Goal: Task Accomplishment & Management: Manage account settings

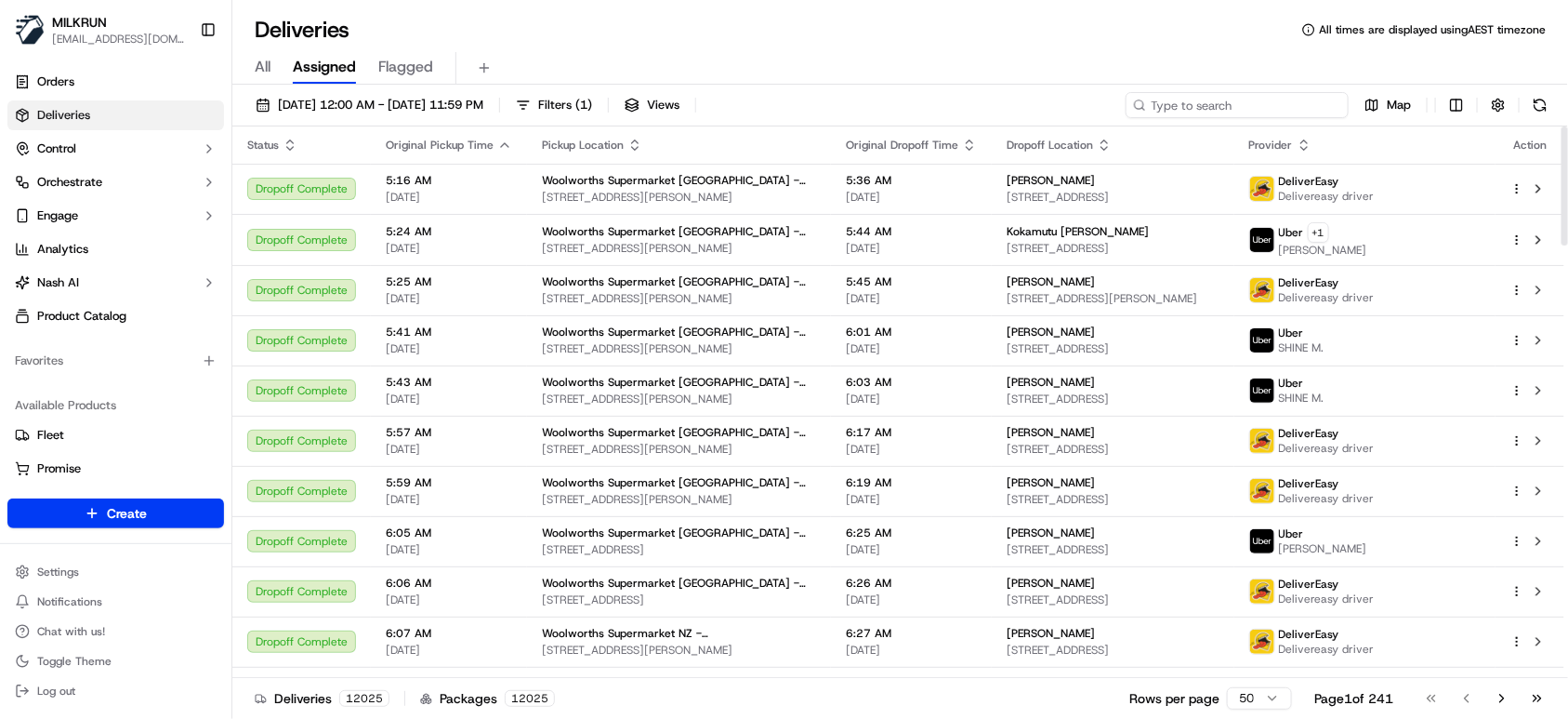
click at [1256, 110] on input at bounding box center [1236, 105] width 223 height 26
paste input "bb09b2b1-0dee-4804-a680-d9ed9265bae3"
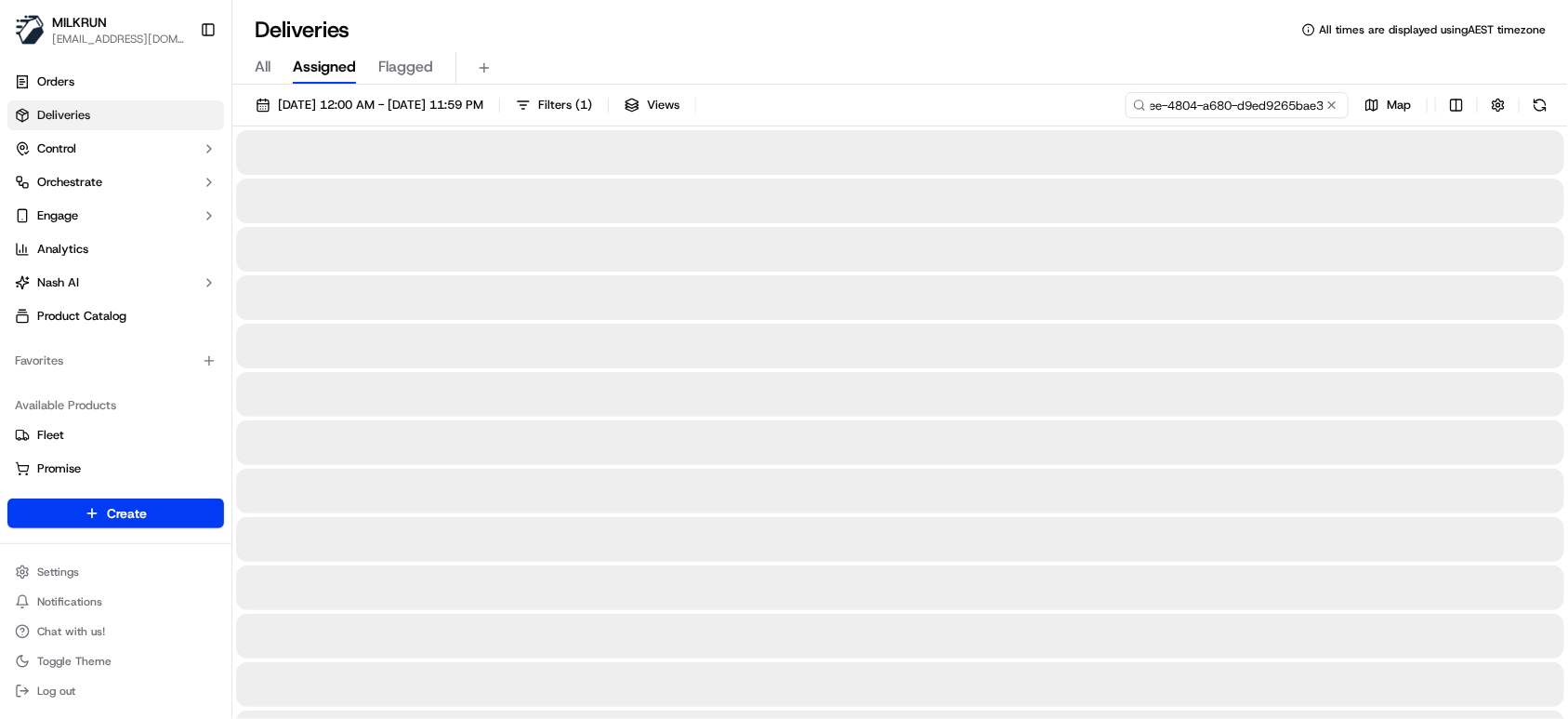
type input "bb09b2b1-0dee-4804-a680-d9ed9265bae3"
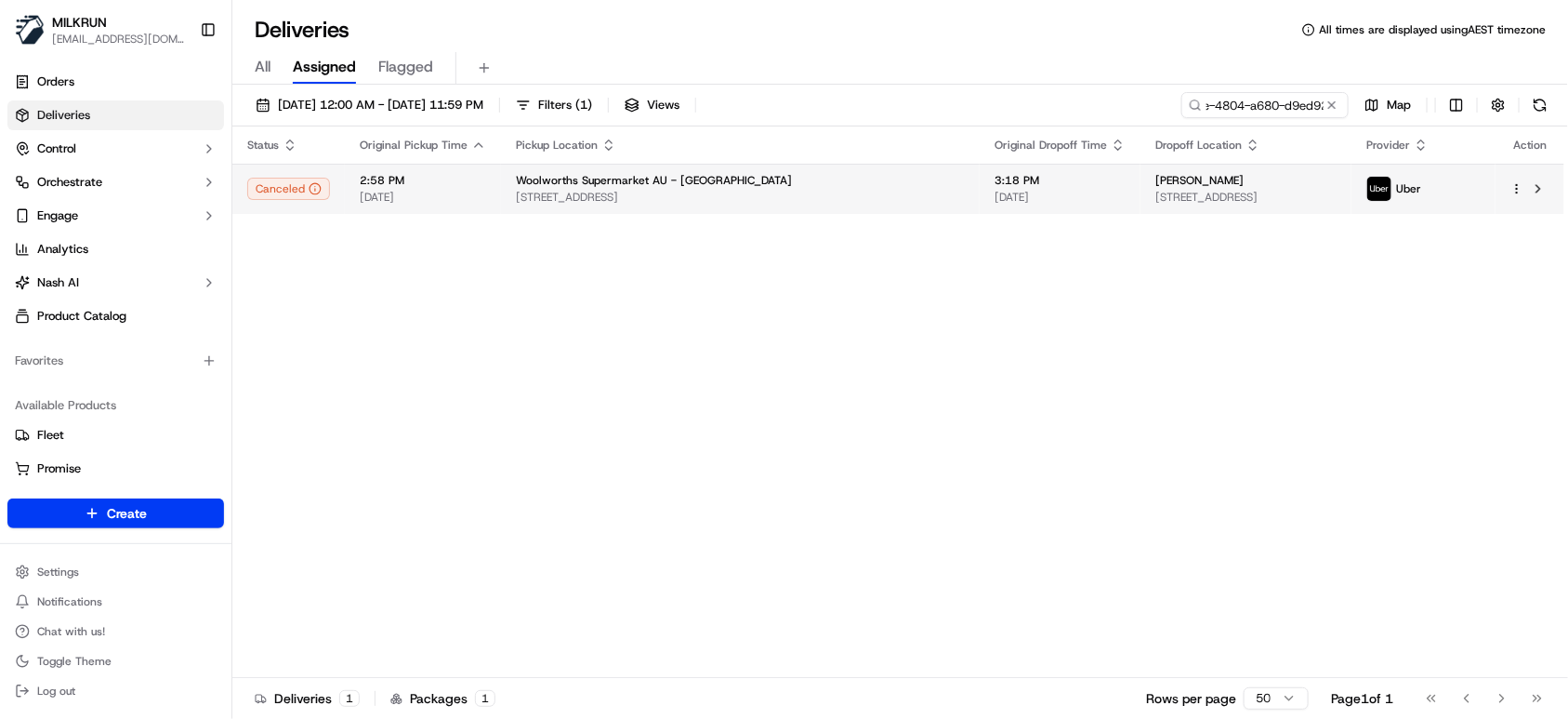
click at [429, 187] on div "2:58 PM 17/09/2025" at bounding box center [423, 188] width 127 height 32
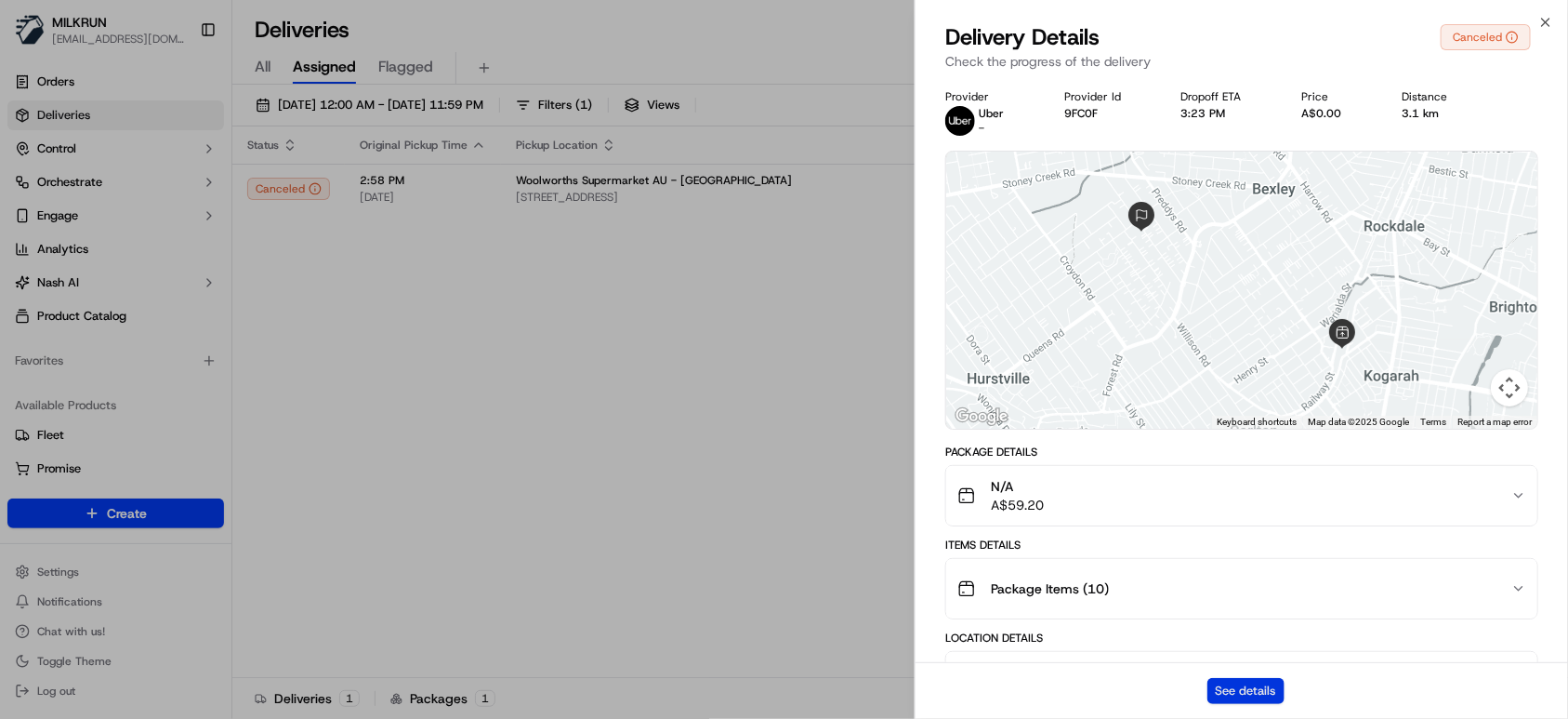
click at [1232, 696] on button "See details" at bounding box center [1245, 691] width 77 height 26
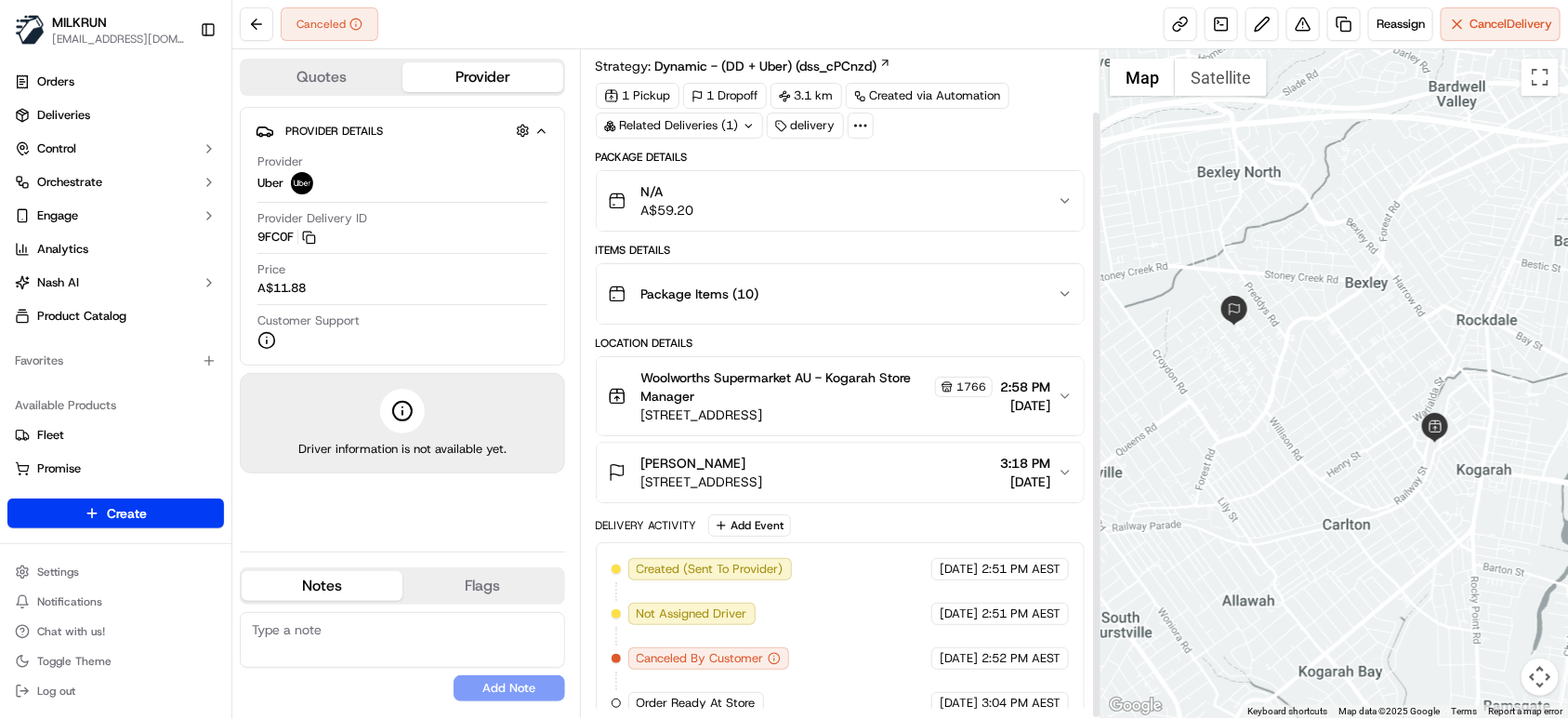
scroll to position [68, 0]
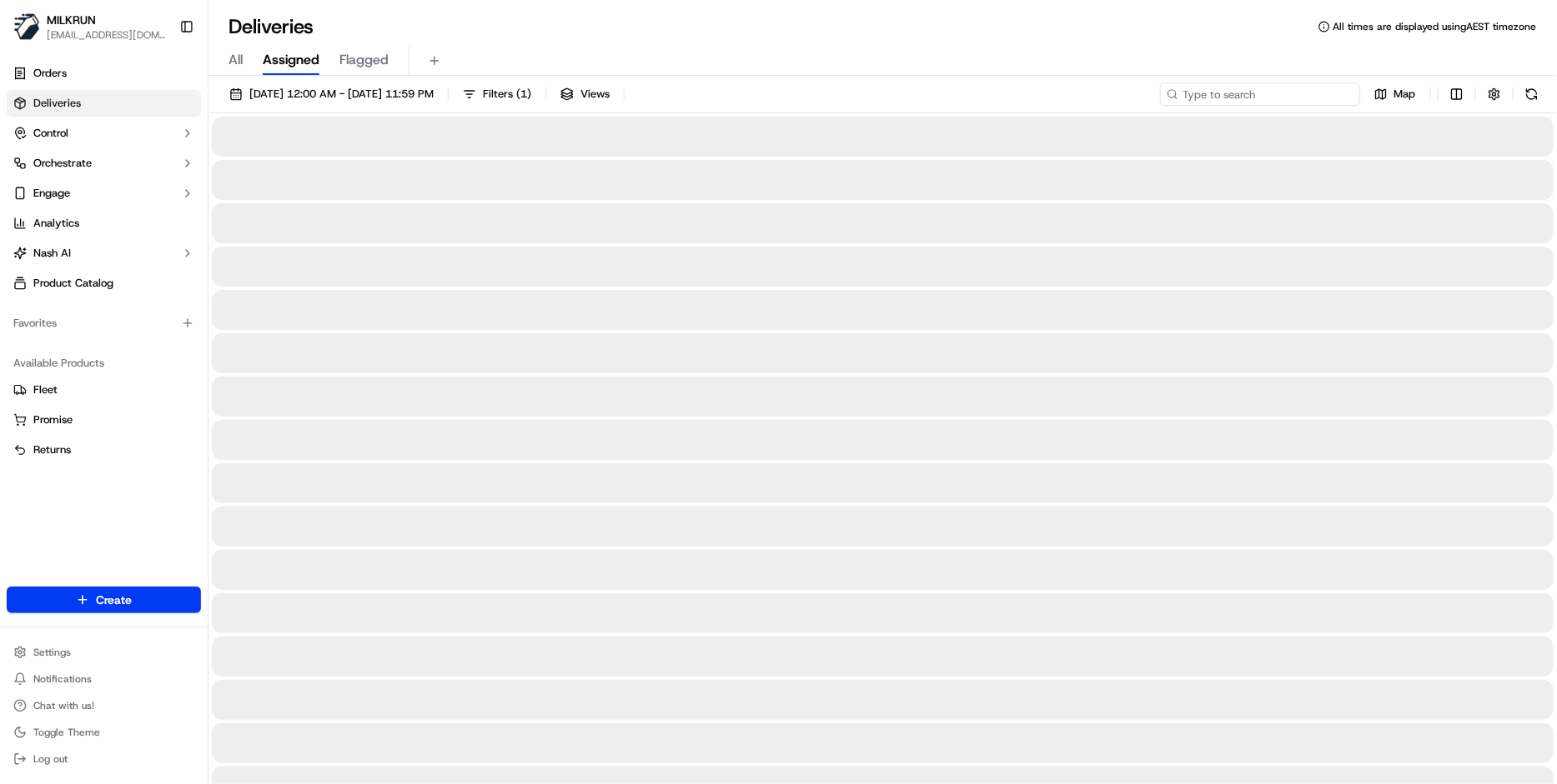
click at [1239, 92] on input at bounding box center [1259, 94] width 200 height 23
paste input "f13f332e-6a28-409e-8727-c09756036383"
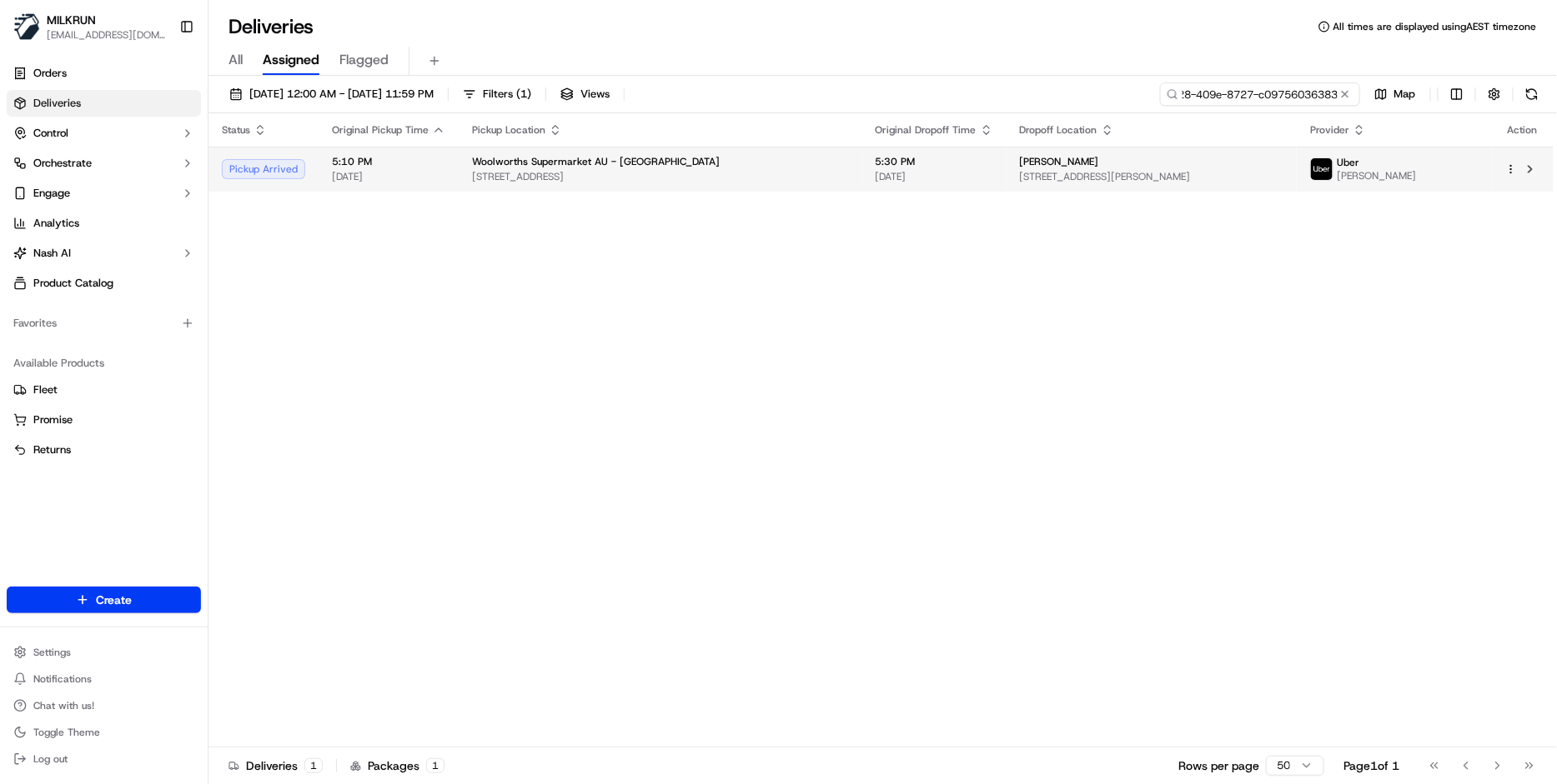
type input "f13f332e-6a28-409e-8727-c09756036383"
click at [797, 166] on div "Woolworths Supermarket AU - Andergrove" at bounding box center [660, 161] width 377 height 13
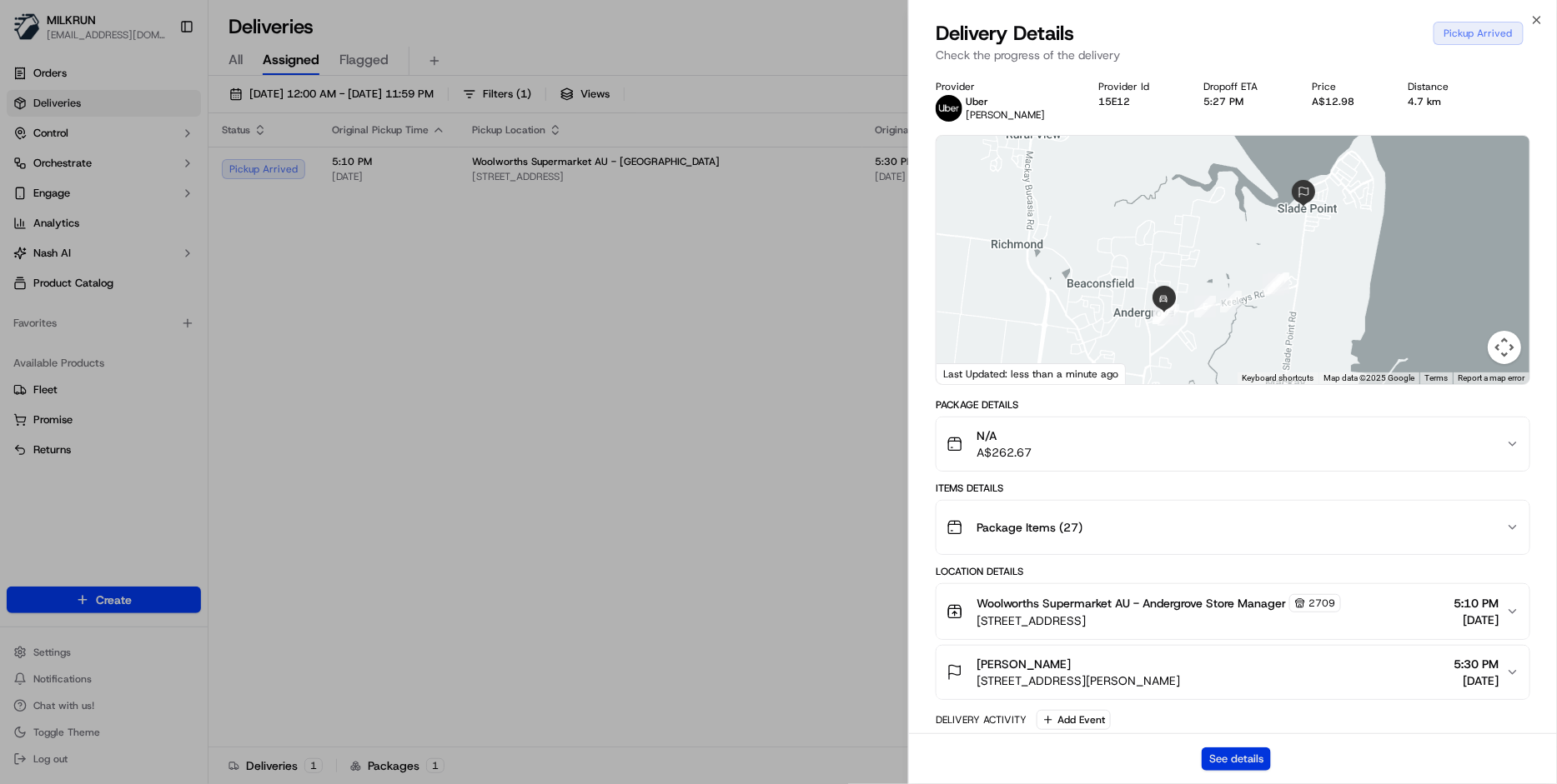
click at [1245, 754] on button "See details" at bounding box center [1236, 759] width 69 height 23
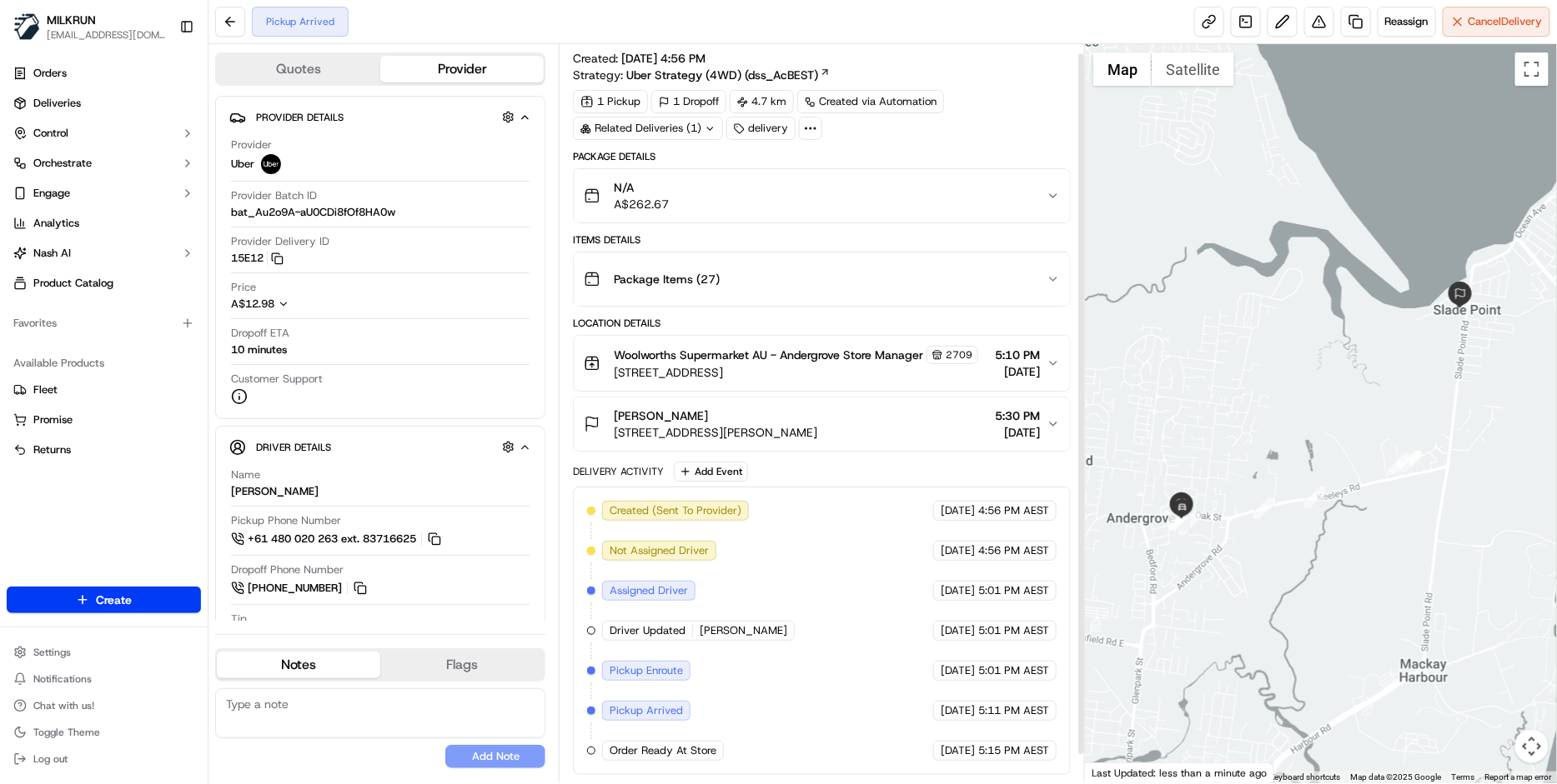
scroll to position [40, 0]
click at [1385, 28] on span "Reassign" at bounding box center [1406, 22] width 43 height 15
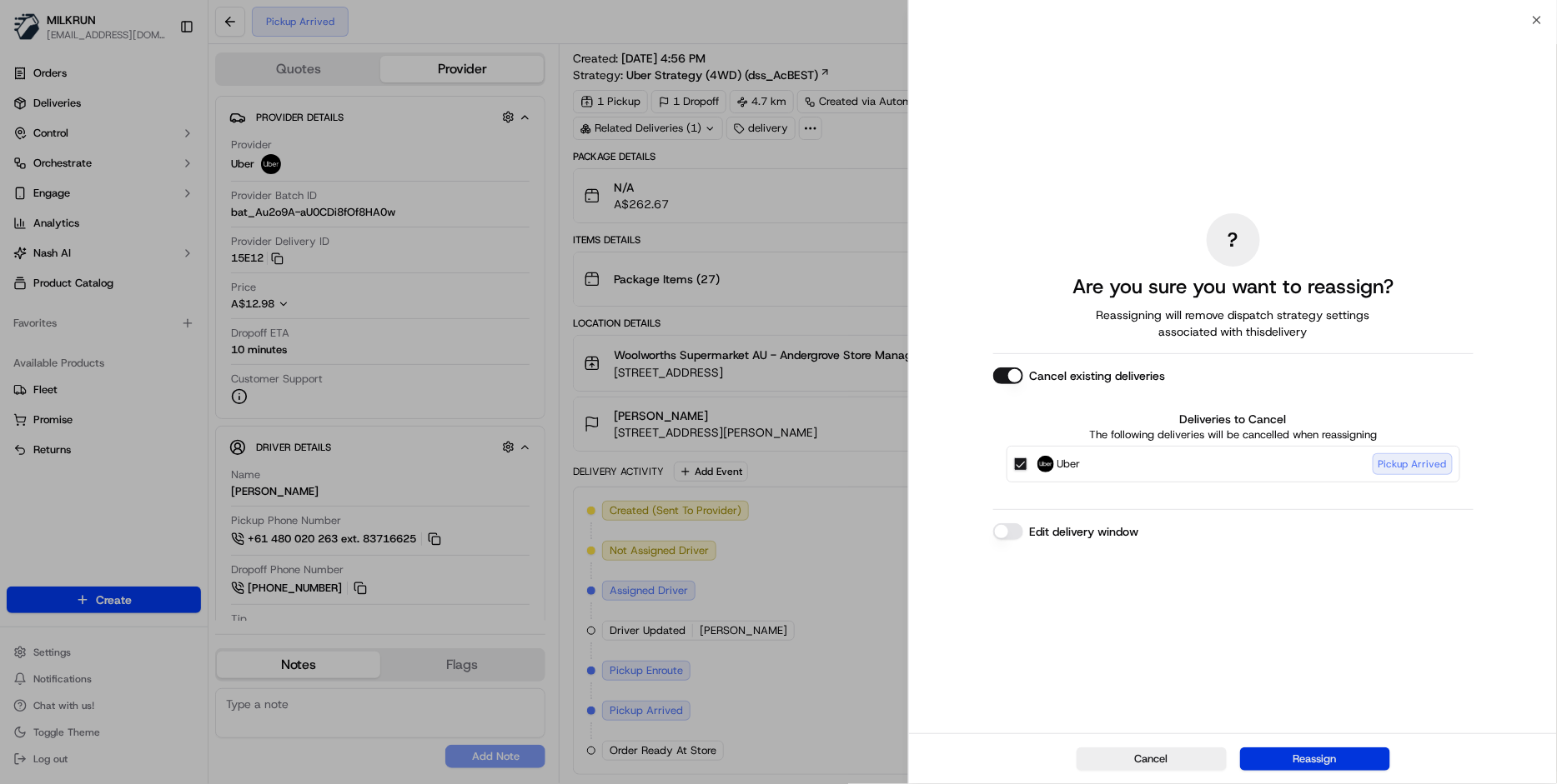
click at [1348, 761] on button "Reassign" at bounding box center [1315, 759] width 150 height 23
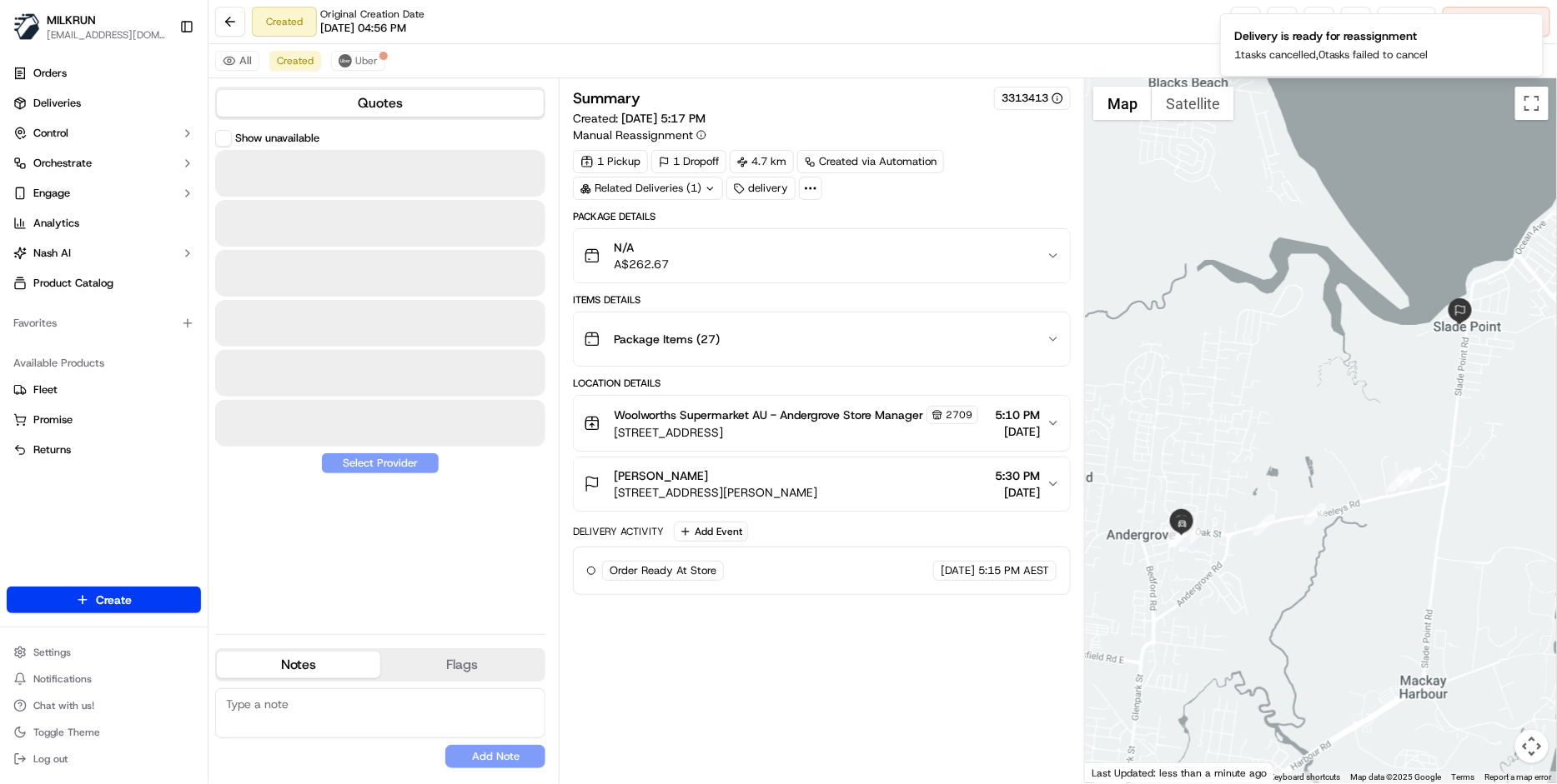
scroll to position [0, 0]
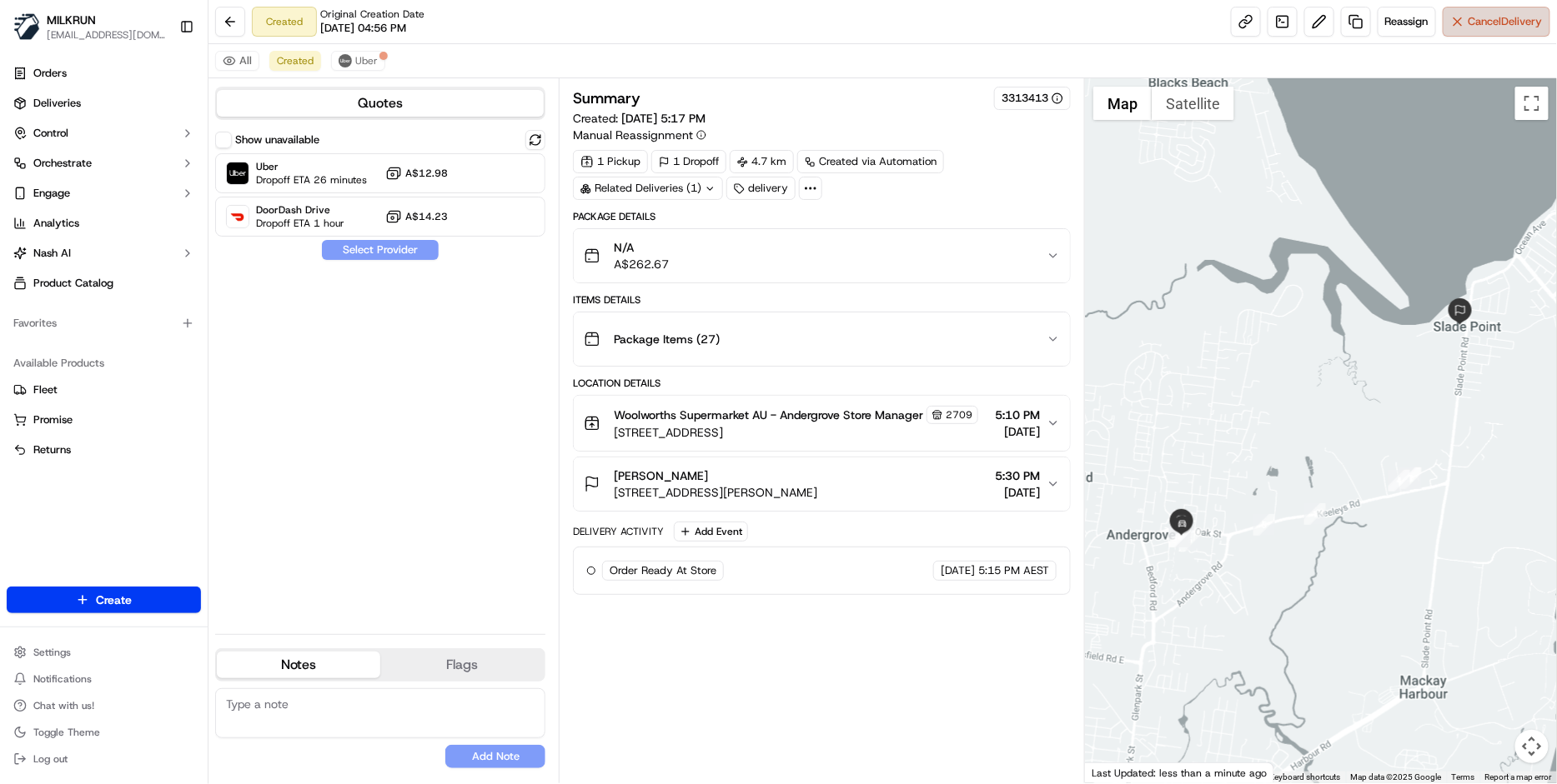
click at [1517, 19] on span "Cancel Delivery" at bounding box center [1505, 22] width 74 height 15
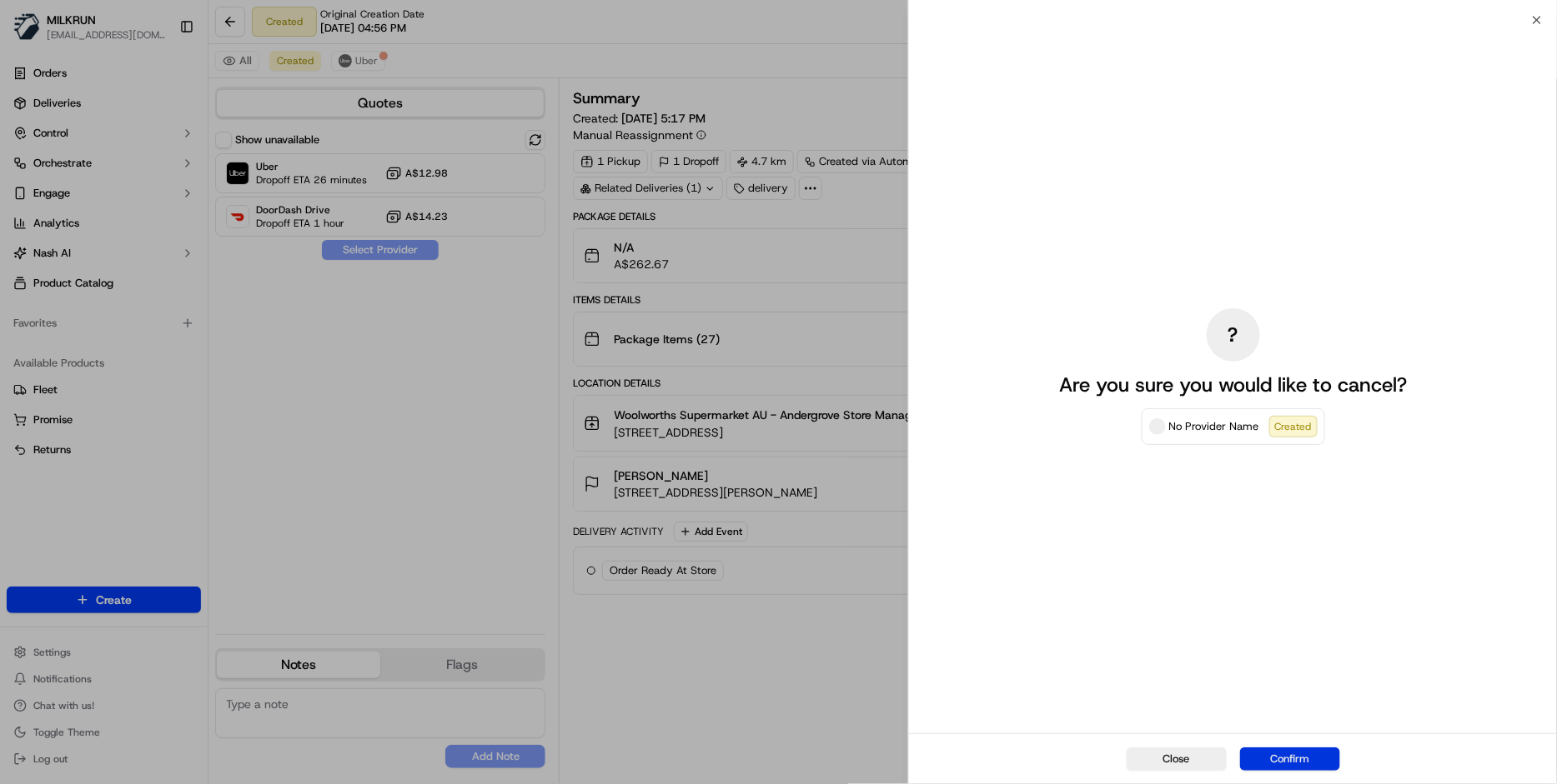
click at [1304, 752] on button "Confirm" at bounding box center [1290, 759] width 100 height 23
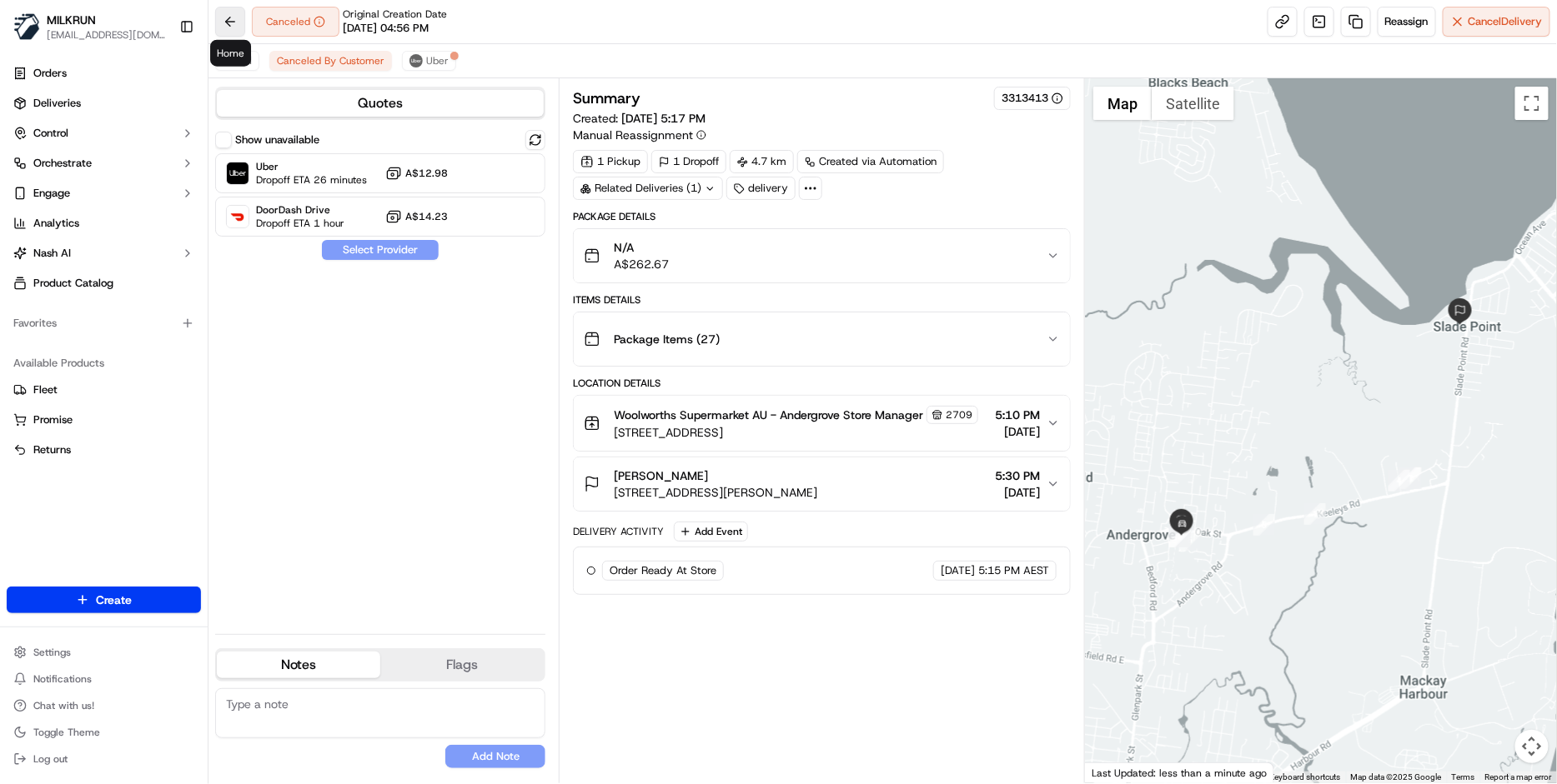
click at [241, 20] on button at bounding box center [230, 22] width 30 height 30
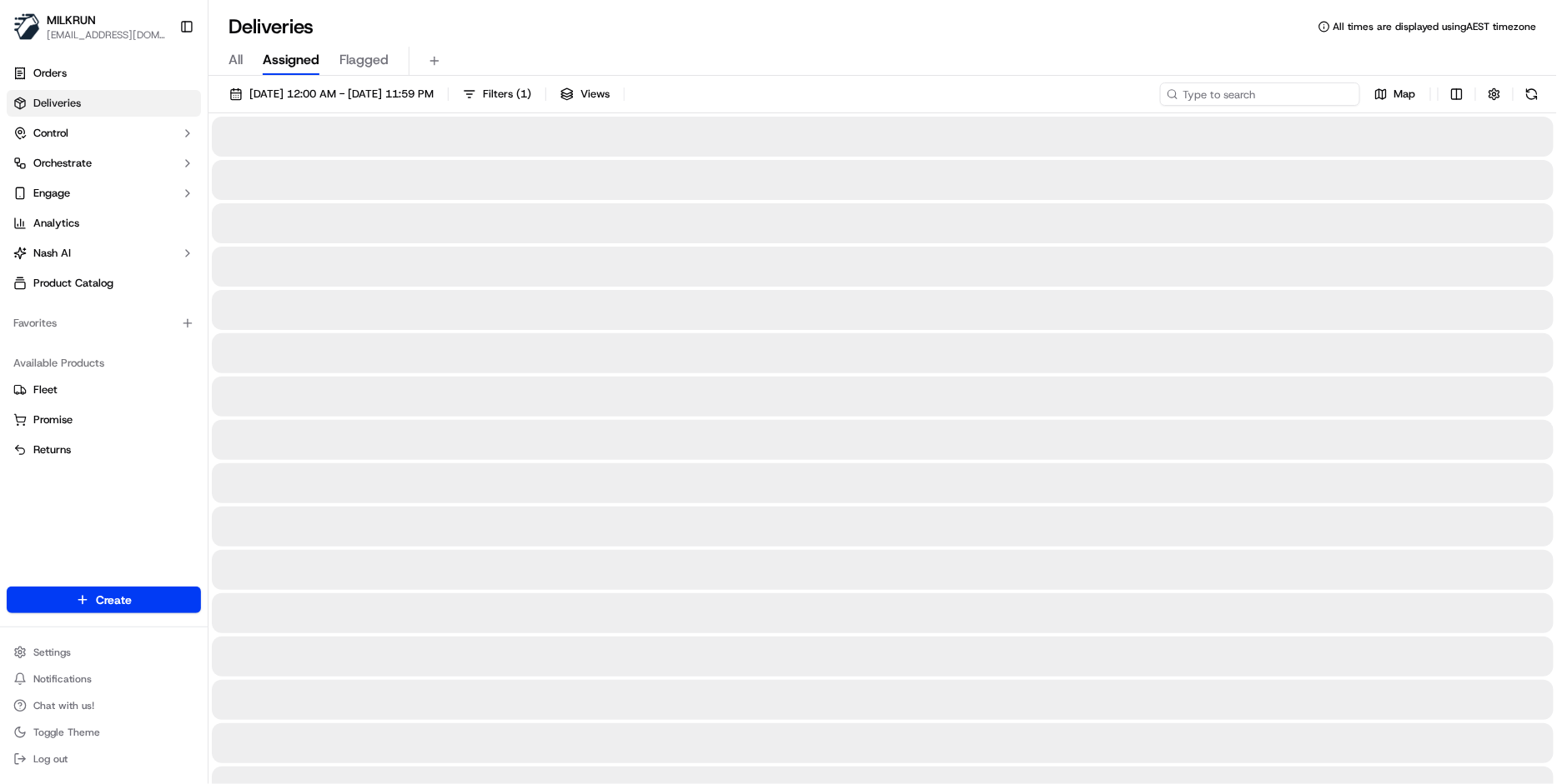
click at [1302, 96] on input at bounding box center [1259, 94] width 200 height 23
paste input "f13f332e-6a28-409e-8727-c09756036383"
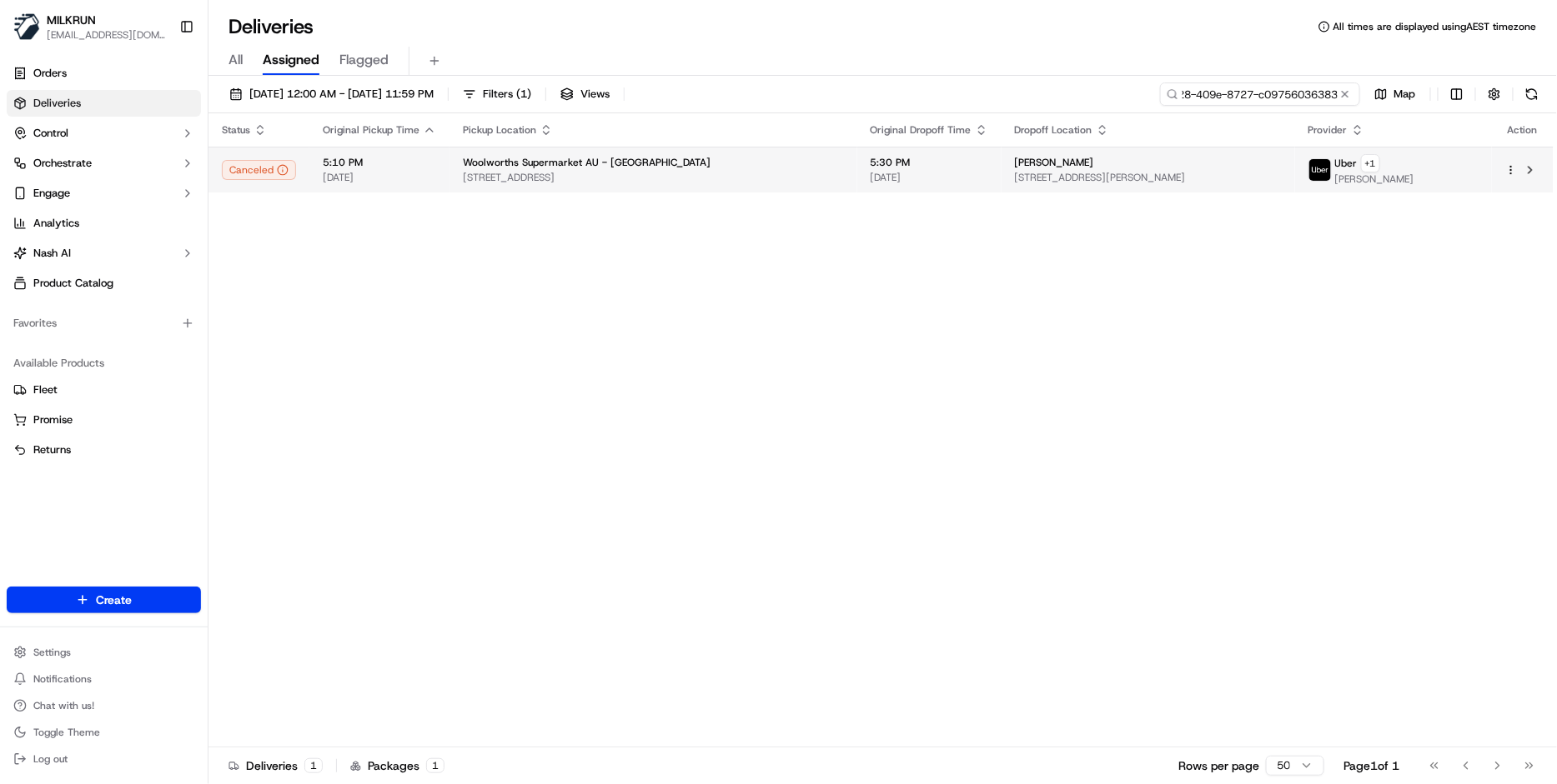
type input "f13f332e-6a28-409e-8727-c09756036383"
click at [463, 177] on span "[STREET_ADDRESS]" at bounding box center [653, 177] width 381 height 13
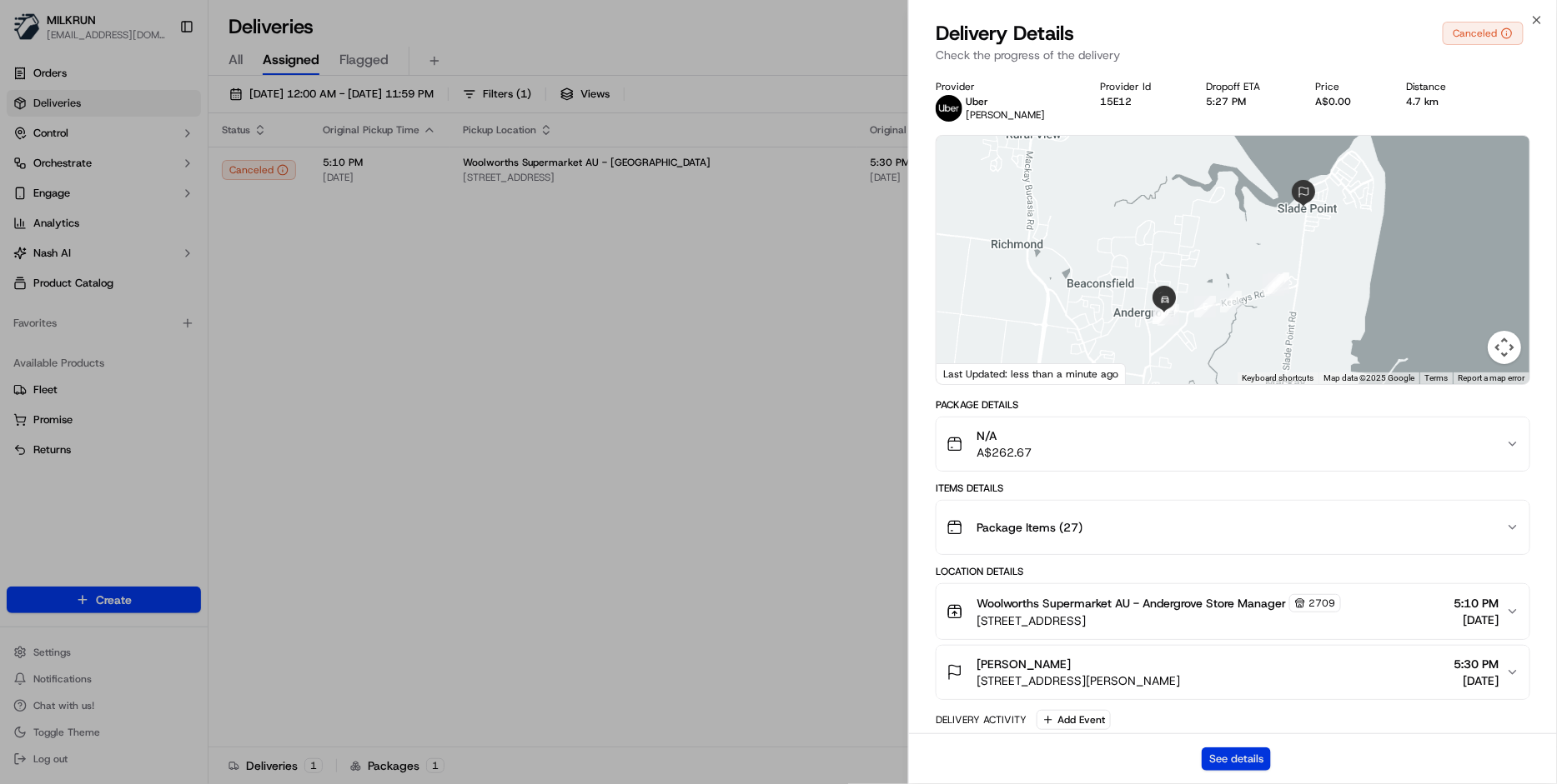
click at [1242, 761] on button "See details" at bounding box center [1236, 759] width 69 height 23
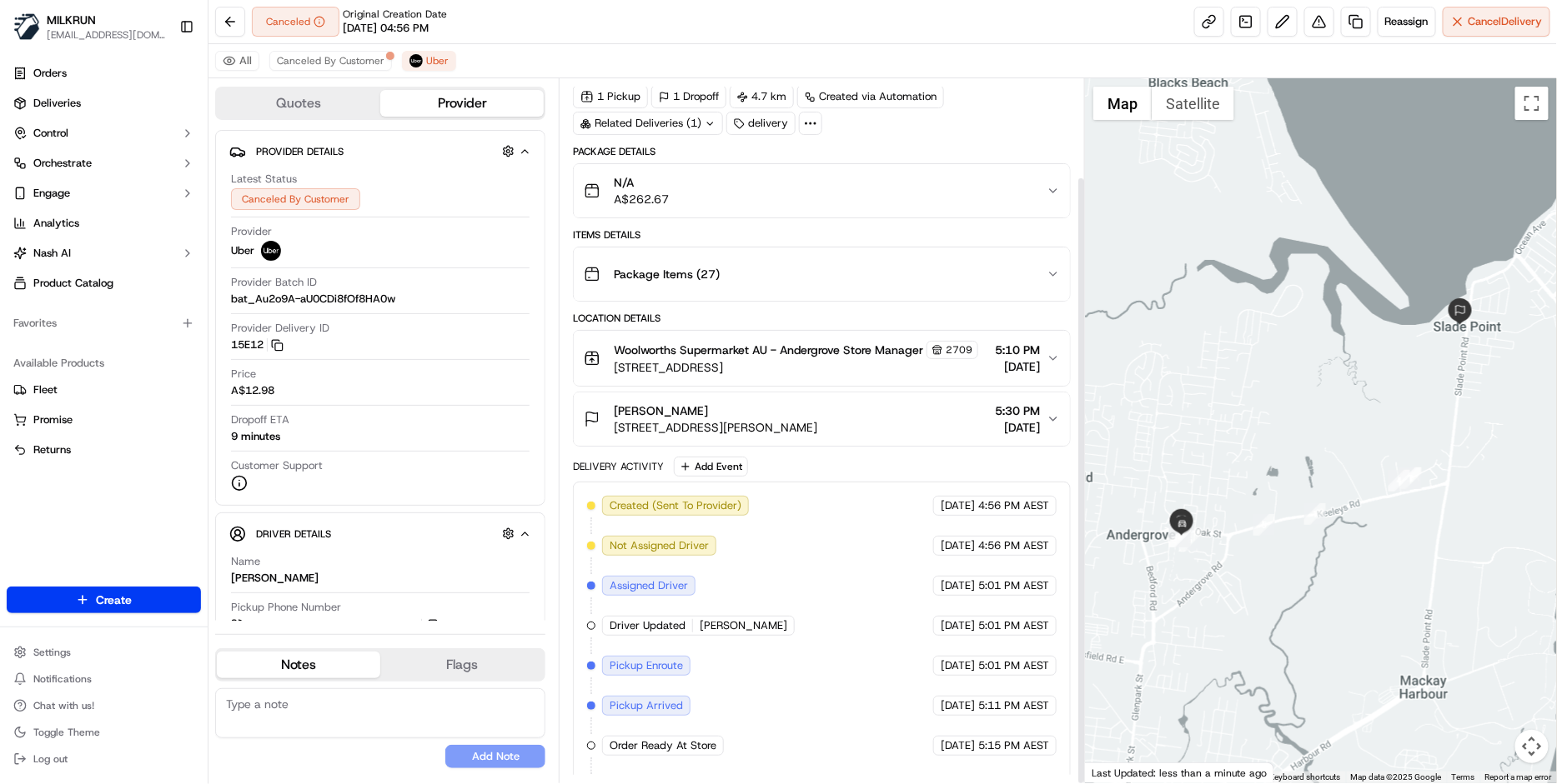
scroll to position [115, 0]
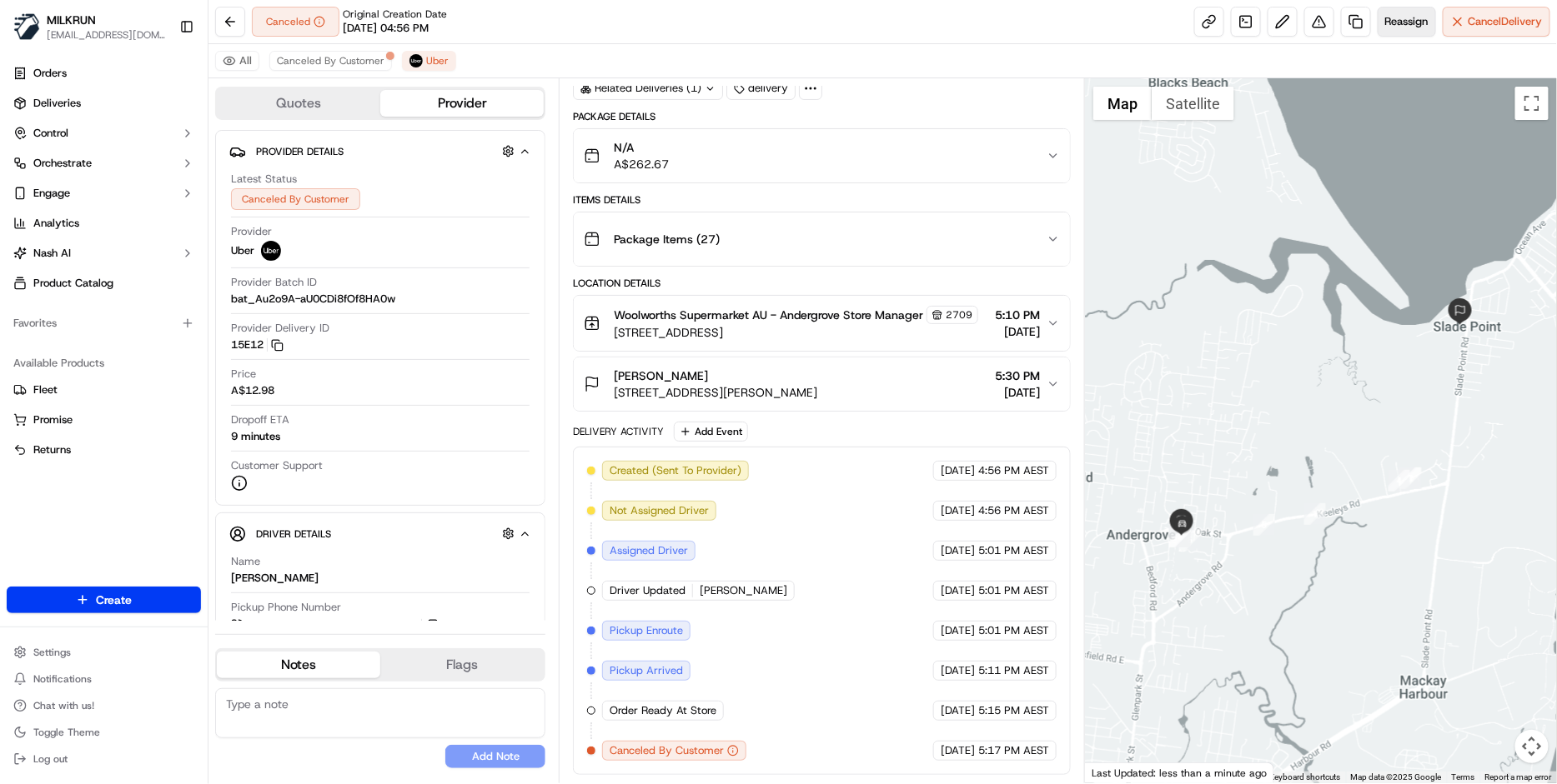
click at [1391, 30] on button "Reassign" at bounding box center [1406, 22] width 59 height 30
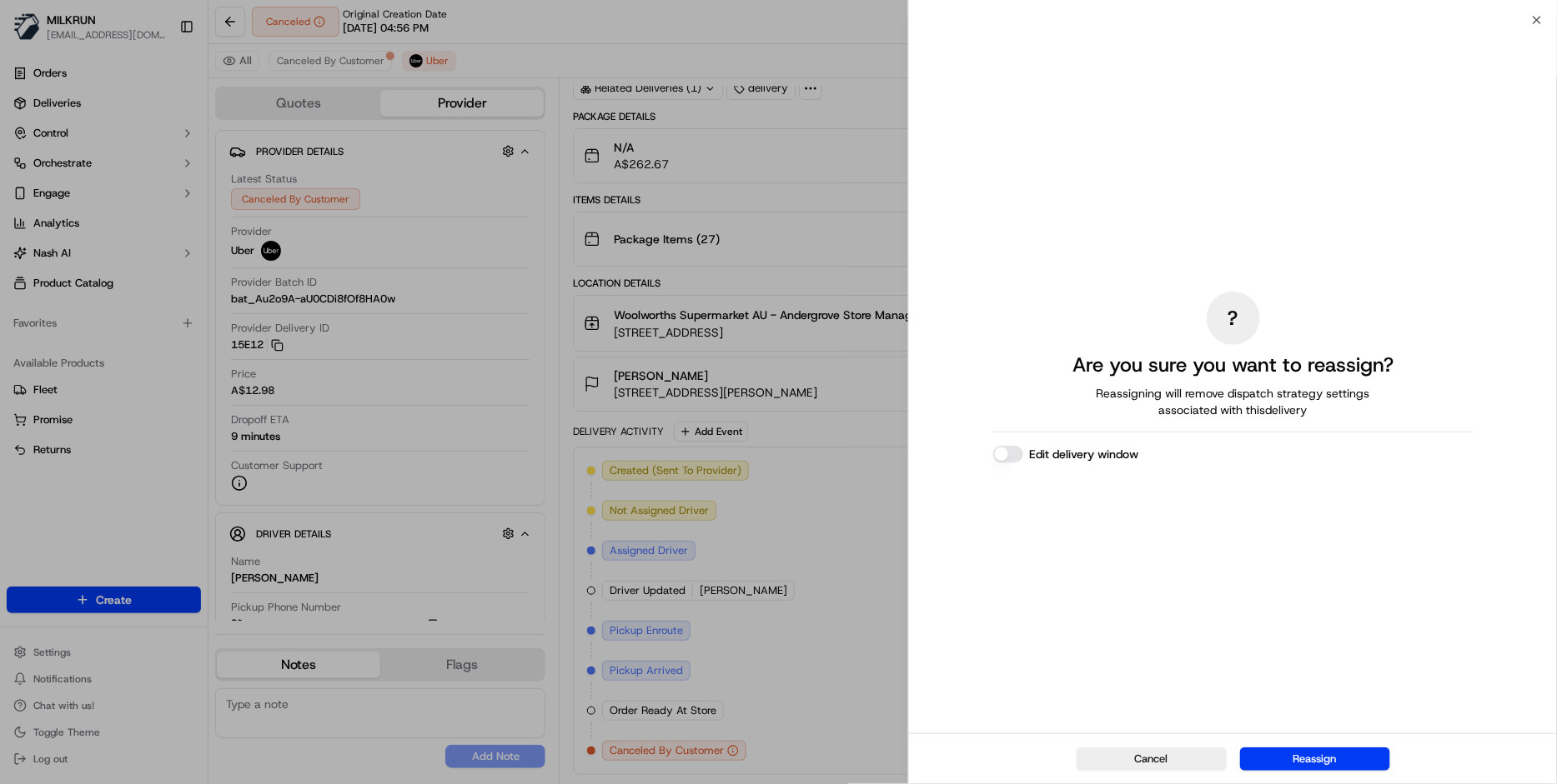
click at [1013, 451] on button "Edit delivery window" at bounding box center [1008, 454] width 30 height 17
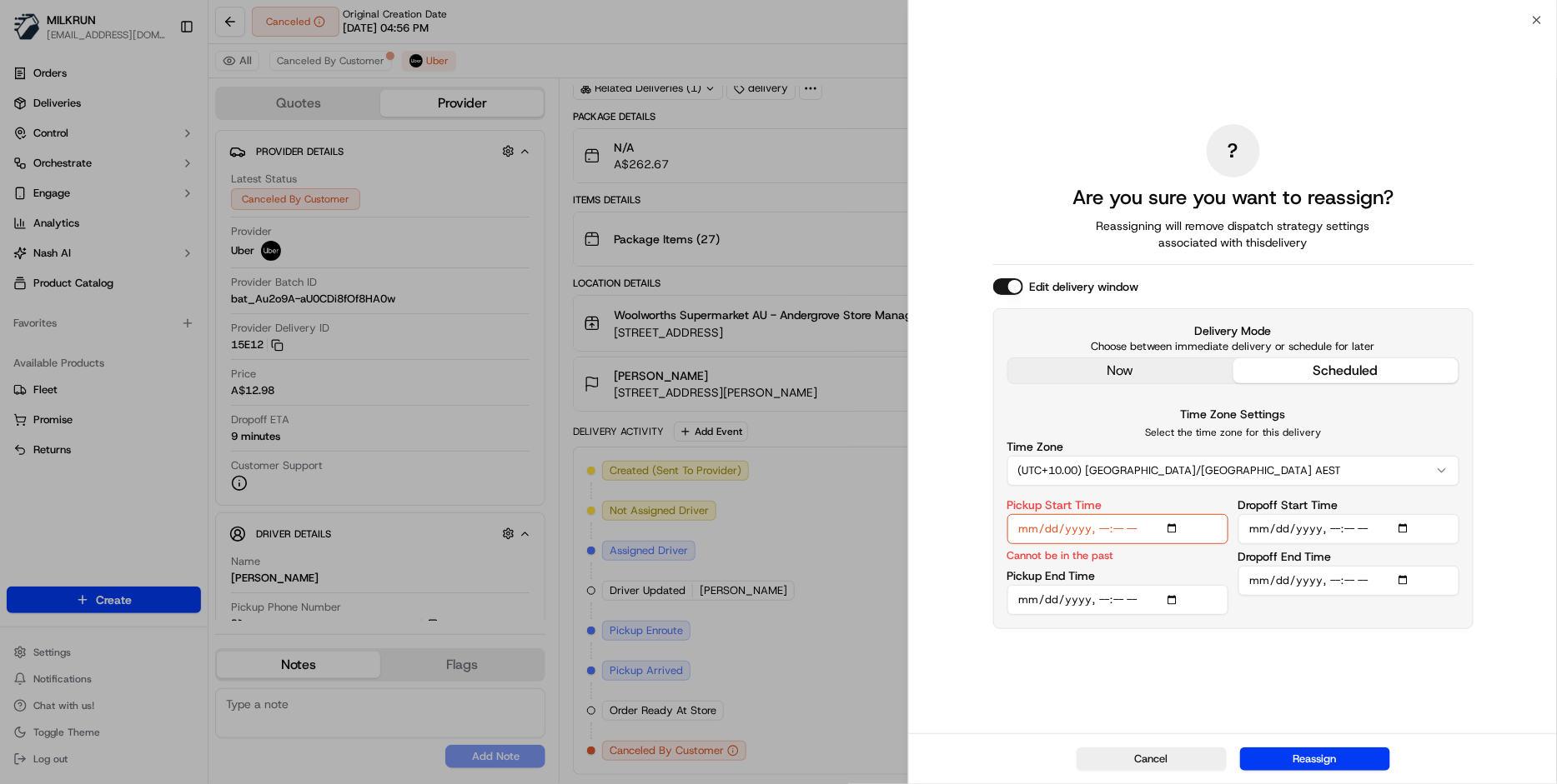
click at [1121, 530] on input "Pickup Start Time" at bounding box center [1118, 529] width 221 height 30
drag, startPoint x: 1084, startPoint y: 710, endPoint x: 1100, endPoint y: 656, distance: 56.3
click at [1084, 710] on div "? Are you sure you want to reassign? Reassigning will remove dispatch strategy …" at bounding box center [1233, 377] width 480 height 707
click at [1111, 530] on input "Pickup Start Time" at bounding box center [1118, 529] width 221 height 30
type input "[DATE]T17:30"
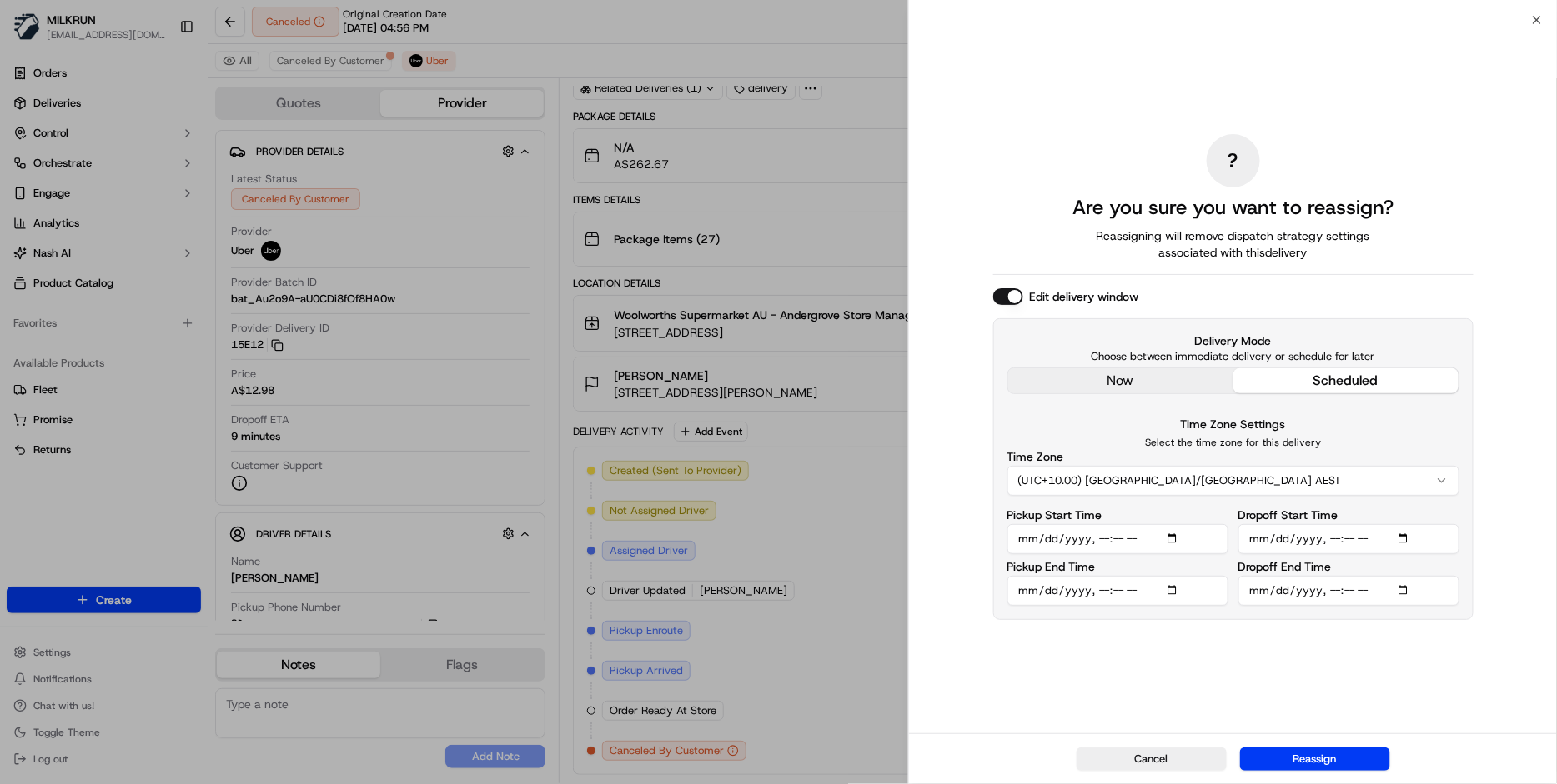
click at [1106, 591] on input "Pickup End Time" at bounding box center [1118, 591] width 221 height 30
click at [1100, 593] on input "Pickup End Time" at bounding box center [1118, 591] width 221 height 30
click at [1024, 597] on input "Pickup End Time" at bounding box center [1118, 591] width 221 height 30
type input "[DATE]T17:35"
click at [1269, 541] on input "Dropoff Start Time" at bounding box center [1349, 539] width 221 height 30
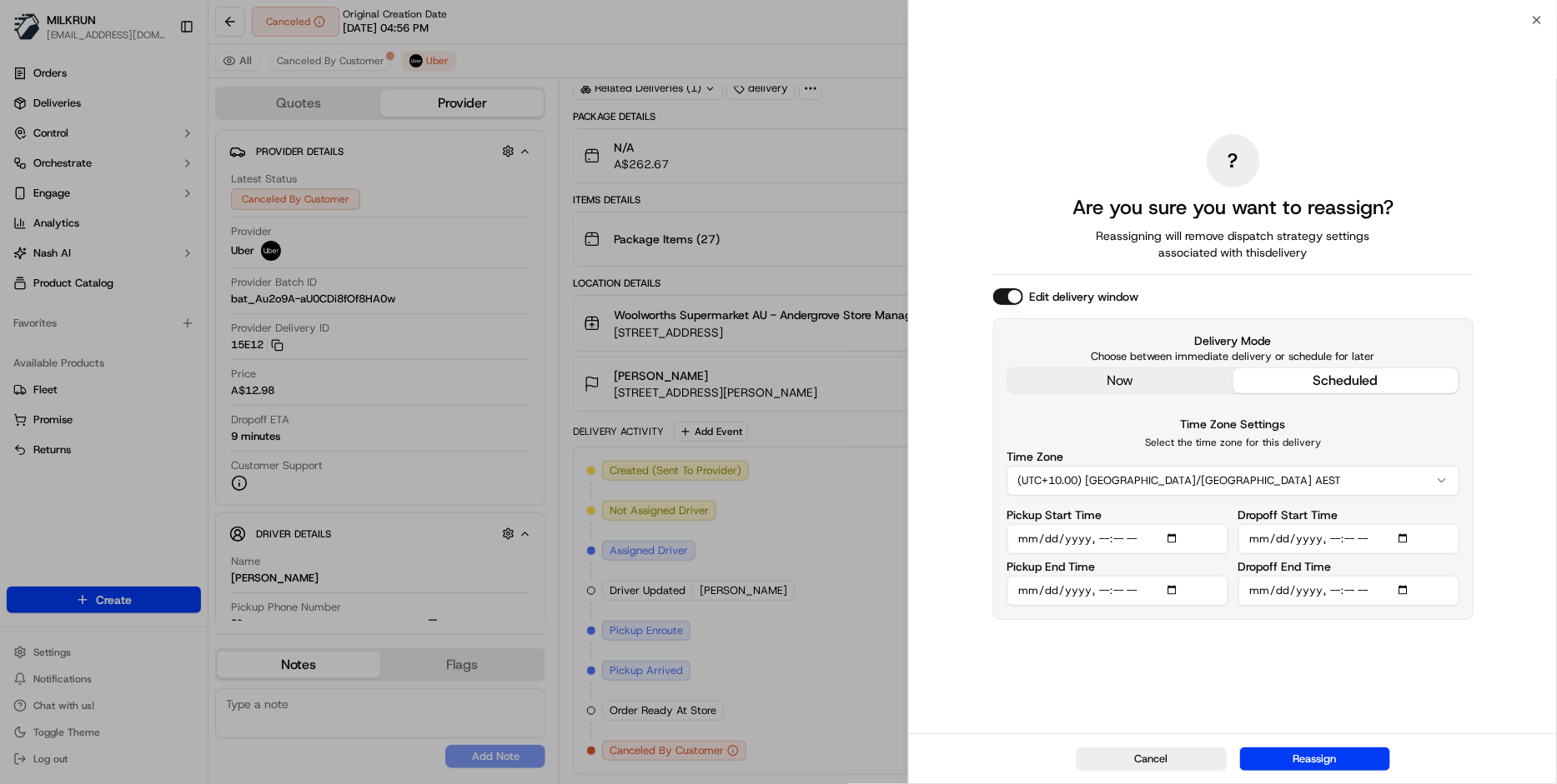
click at [1347, 590] on input "Dropoff End Time" at bounding box center [1349, 591] width 221 height 30
type input "[DATE]T18:50"
click at [1115, 536] on input "Pickup Start Time" at bounding box center [1118, 539] width 221 height 30
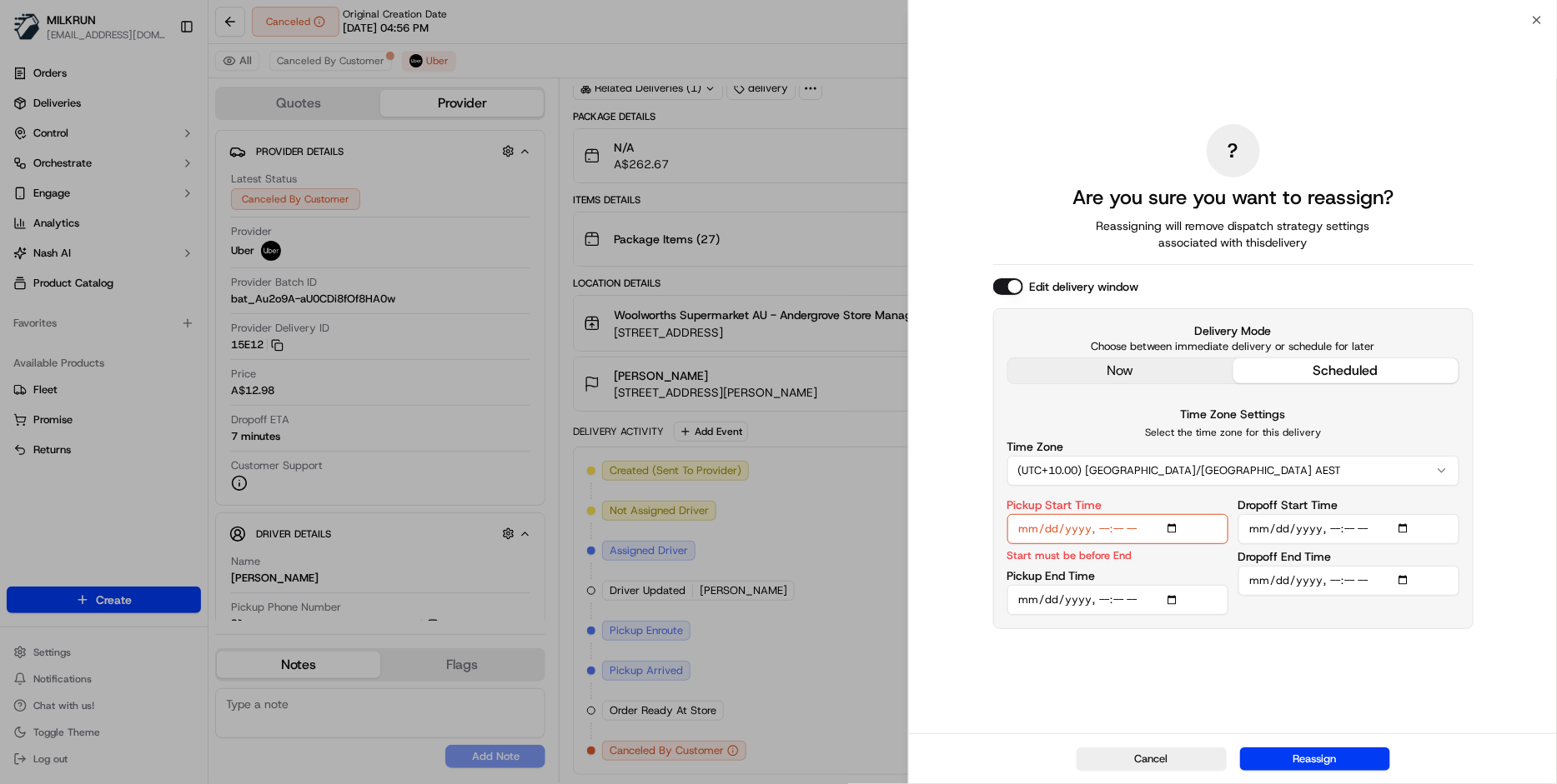
click at [1123, 534] on input "Pickup Start Time" at bounding box center [1118, 529] width 221 height 30
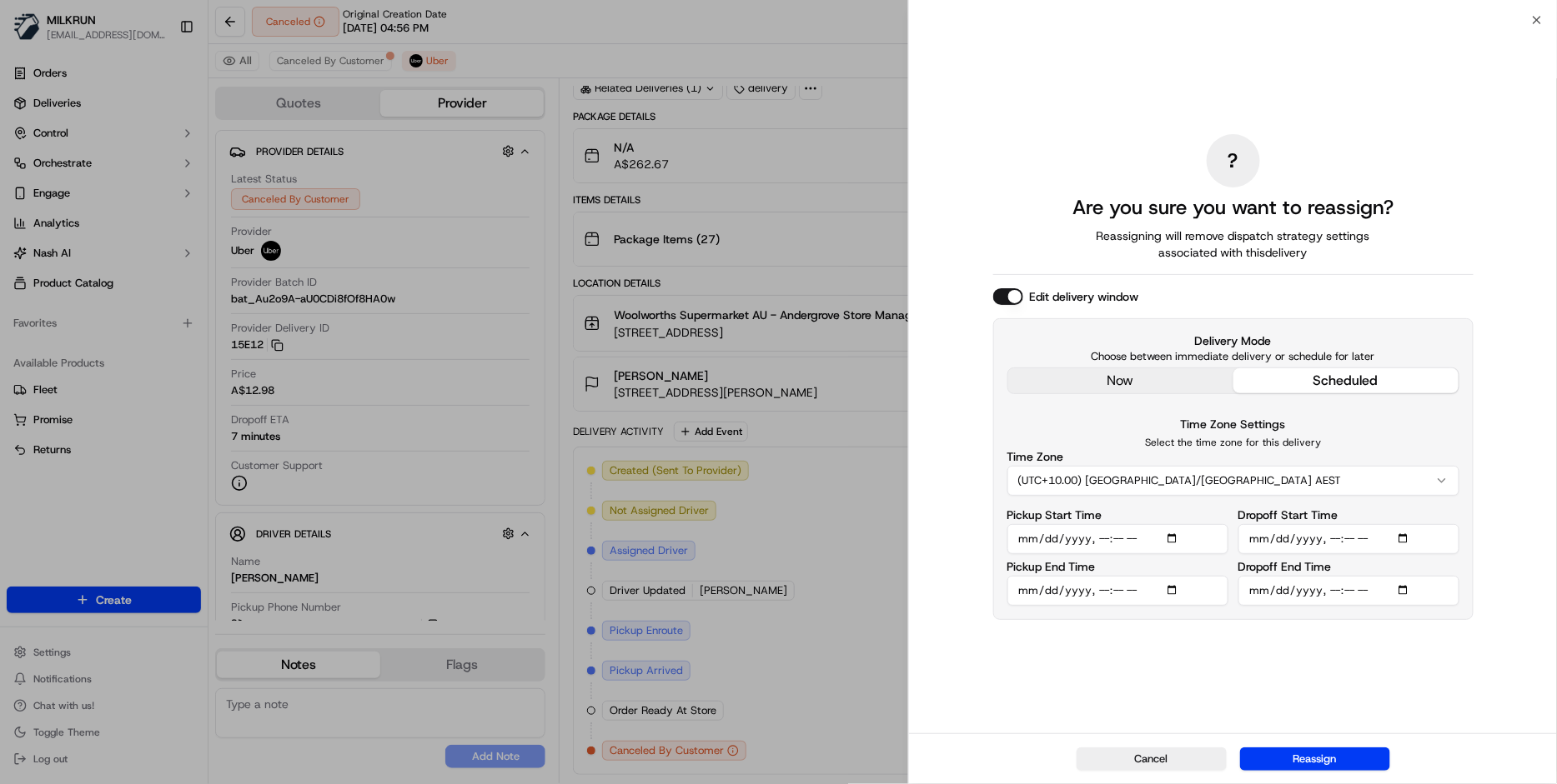
click at [1335, 538] on input "Dropoff Start Time" at bounding box center [1349, 539] width 221 height 30
click at [1253, 542] on input "Dropoff Start Time" at bounding box center [1349, 539] width 221 height 30
click at [1011, 690] on div "? Are you sure you want to reassign? Reassigning will remove dispatch strategy …" at bounding box center [1233, 377] width 480 height 707
click at [1120, 530] on input "Pickup Start Time" at bounding box center [1118, 539] width 221 height 30
click at [1120, 540] on input "Pickup Start Time" at bounding box center [1118, 539] width 221 height 30
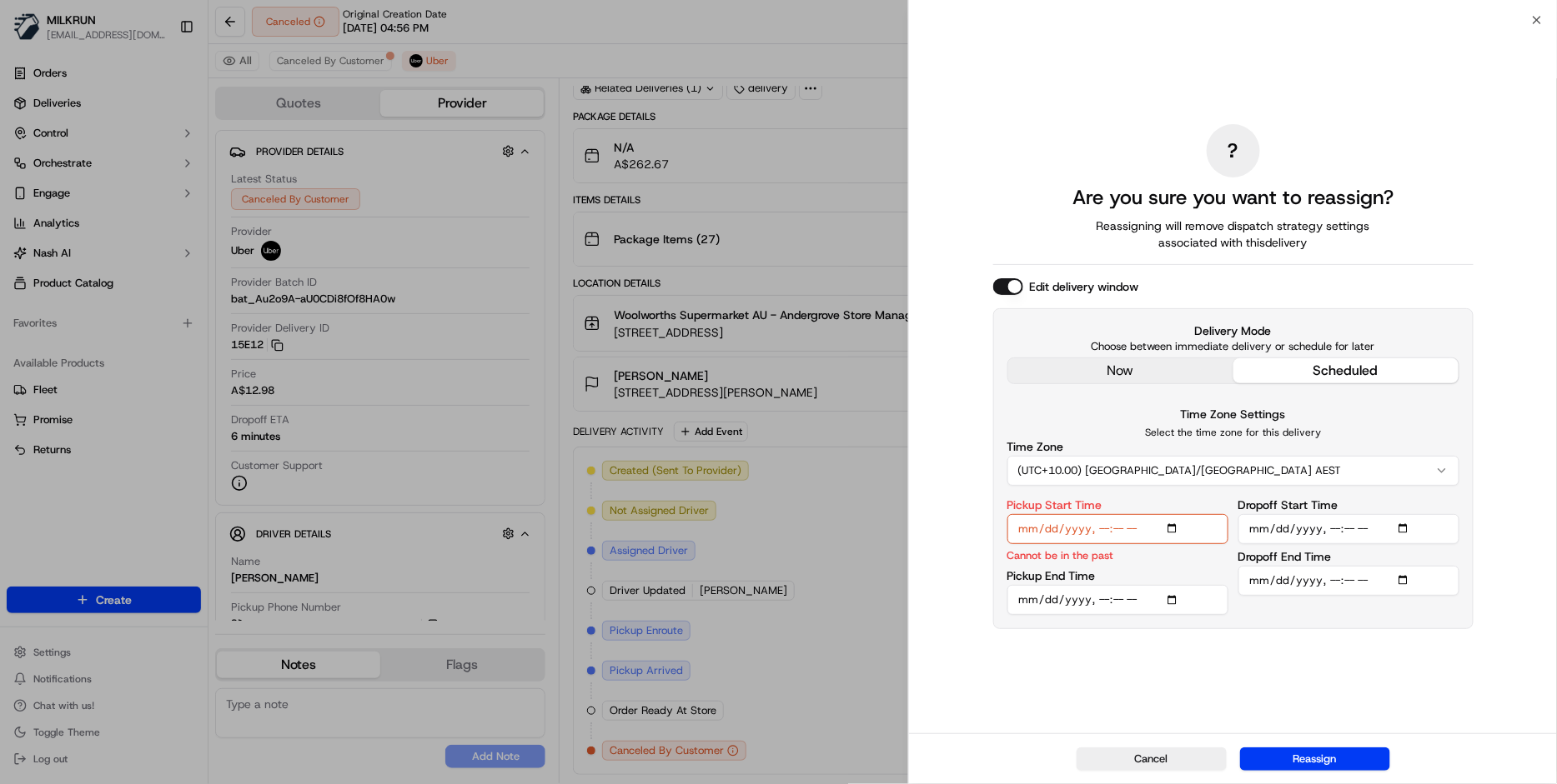
type input "[DATE]T17:35"
click at [1121, 599] on input "Pickup End Time" at bounding box center [1118, 600] width 221 height 30
type input "[DATE]T17:40"
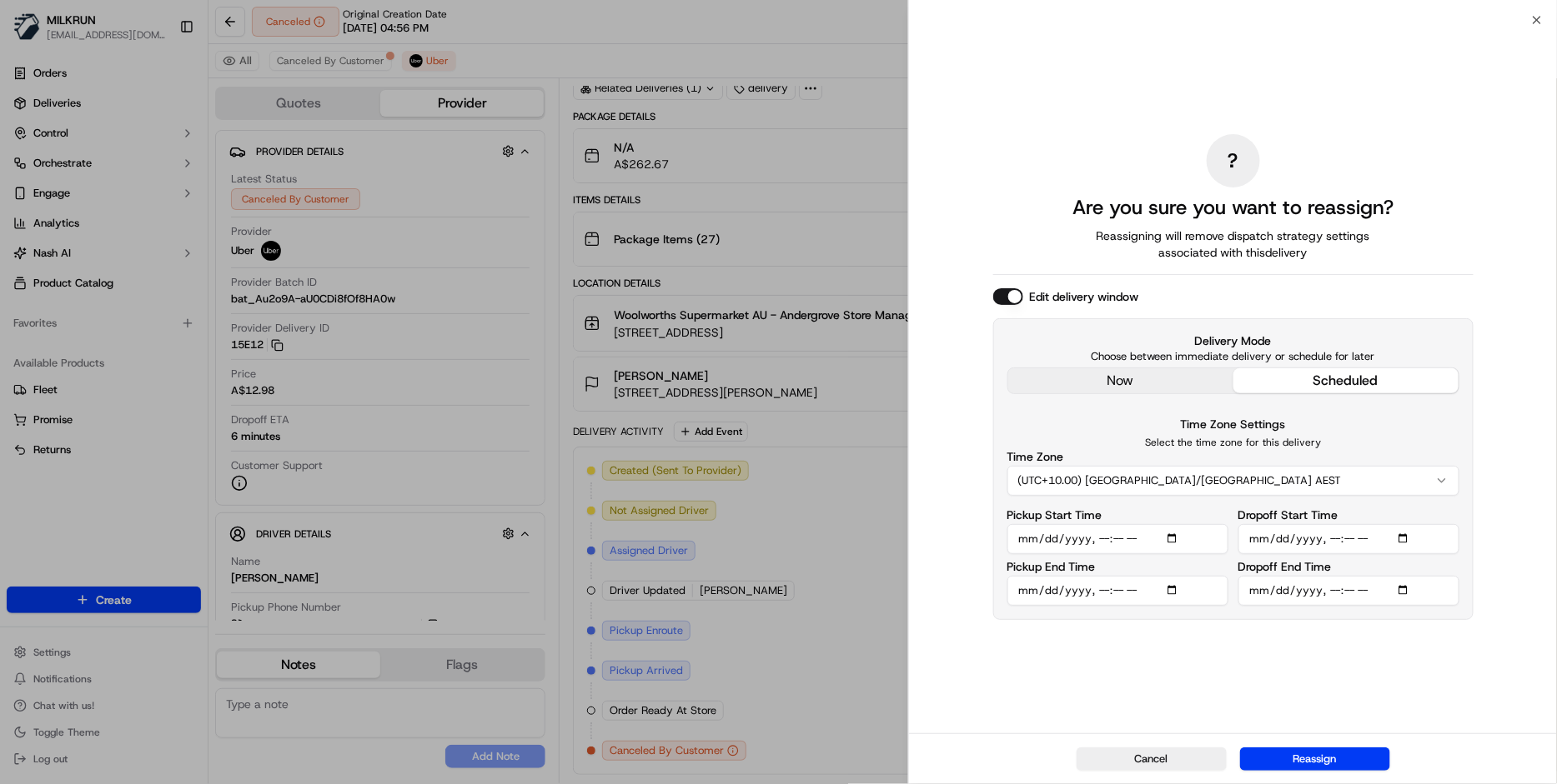
click at [1334, 533] on input "Dropoff Start Time" at bounding box center [1349, 539] width 221 height 30
click at [1258, 532] on input "Dropoff Start Time" at bounding box center [1349, 539] width 221 height 30
click at [1368, 534] on input "Dropoff Start Time" at bounding box center [1349, 539] width 221 height 30
type input "[DATE]T18:00"
click at [1345, 597] on input "Dropoff End Time" at bounding box center [1349, 591] width 221 height 30
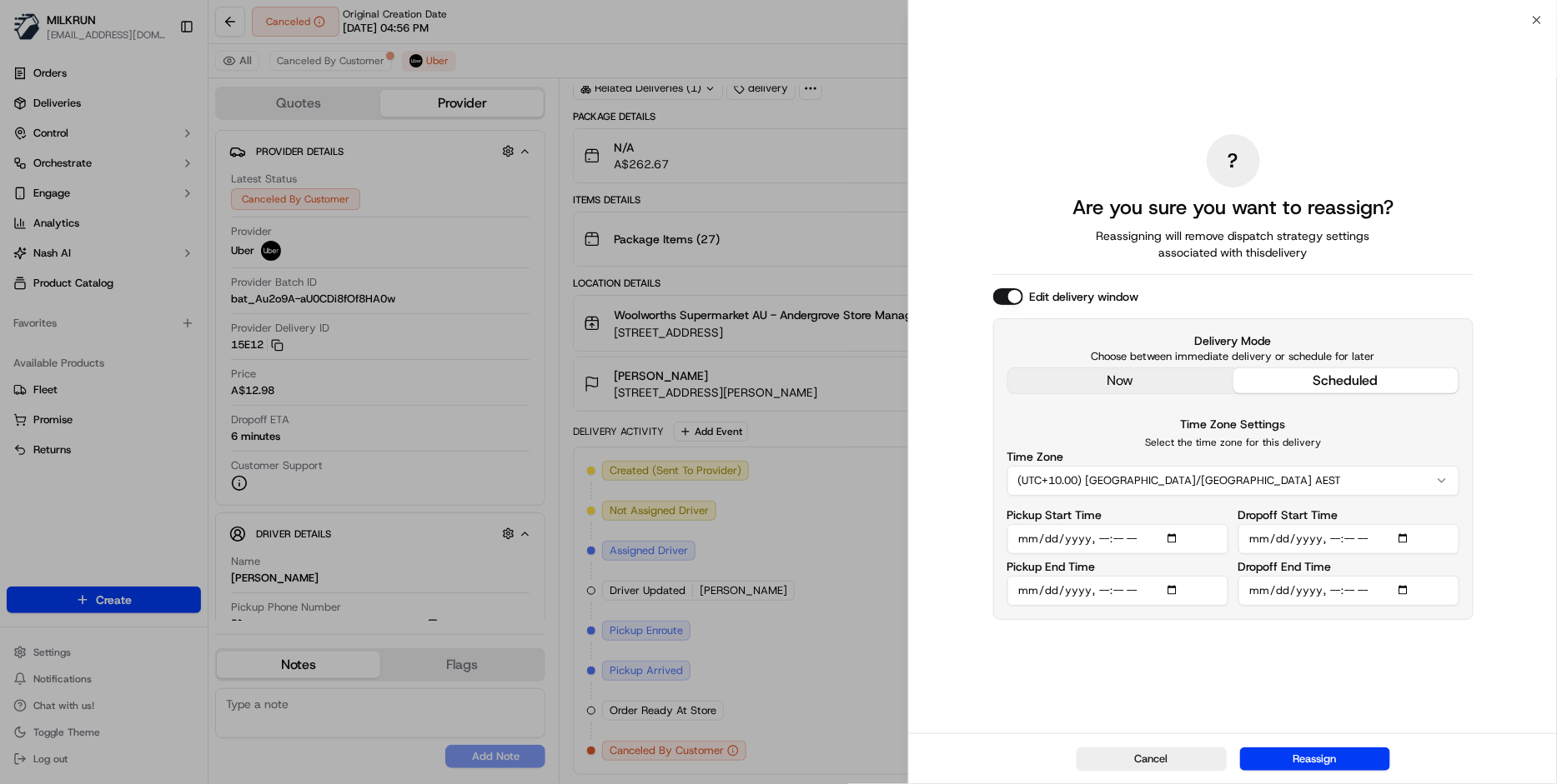
type input "[DATE]T18:10"
click at [1337, 766] on button "Reassign" at bounding box center [1315, 759] width 150 height 23
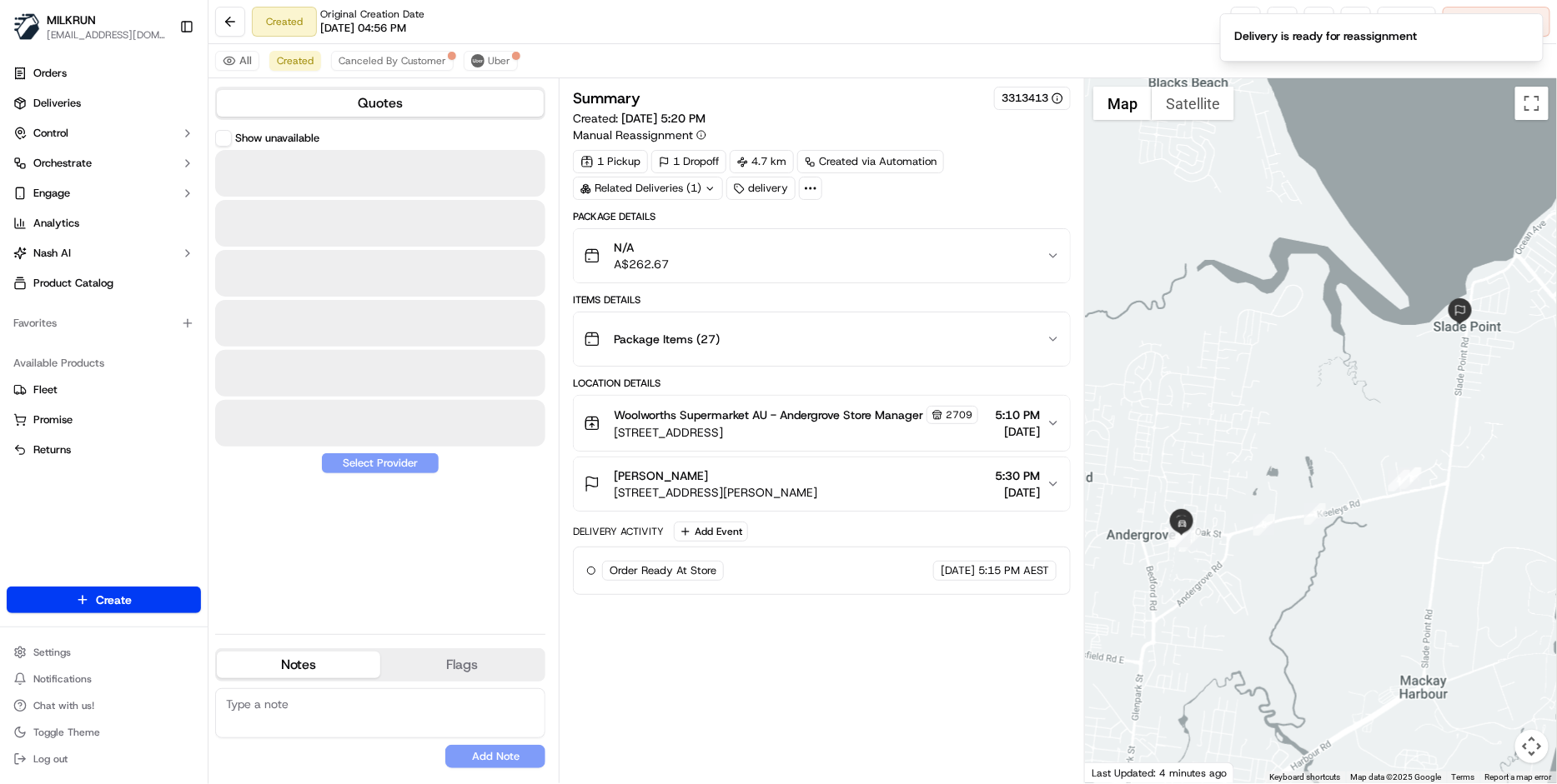
scroll to position [0, 0]
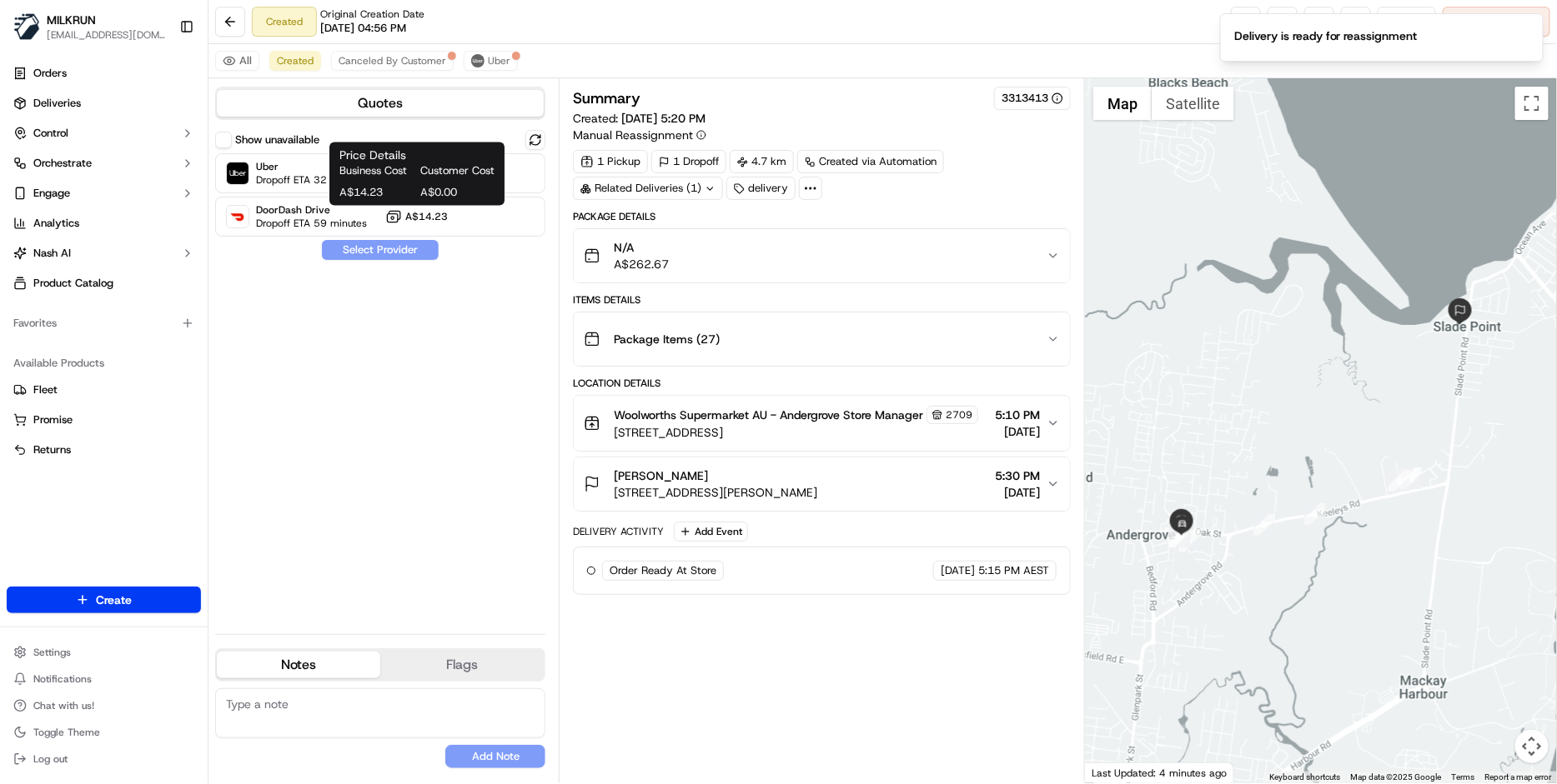
click at [331, 165] on div "Price Details Business Cost Customer Cost A$14.23 A$0.00 Price Details Business…" at bounding box center [416, 175] width 175 height 64
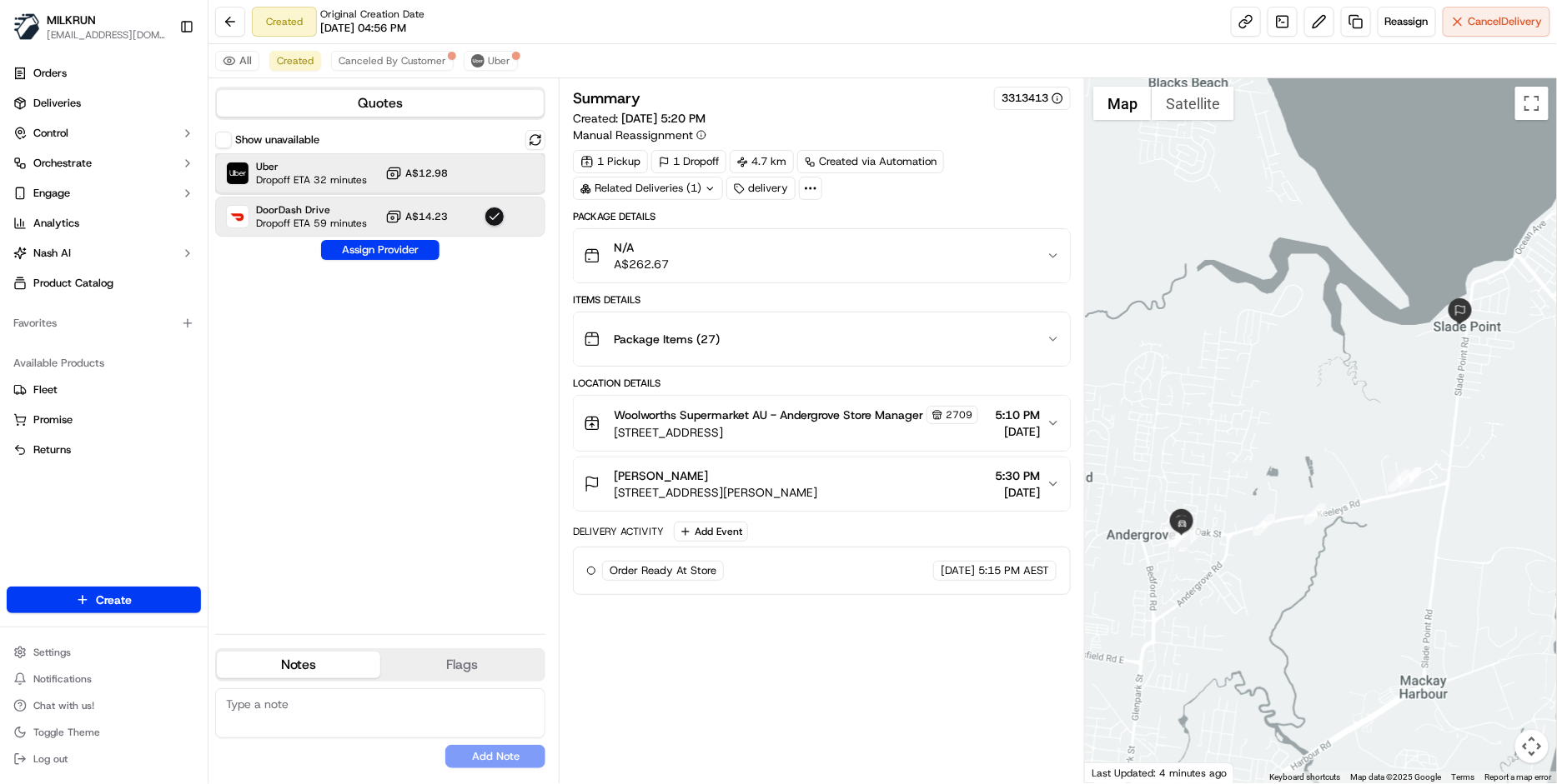
click at [301, 171] on span "Uber" at bounding box center [311, 166] width 111 height 13
click at [384, 244] on button "Assign Provider" at bounding box center [380, 250] width 119 height 20
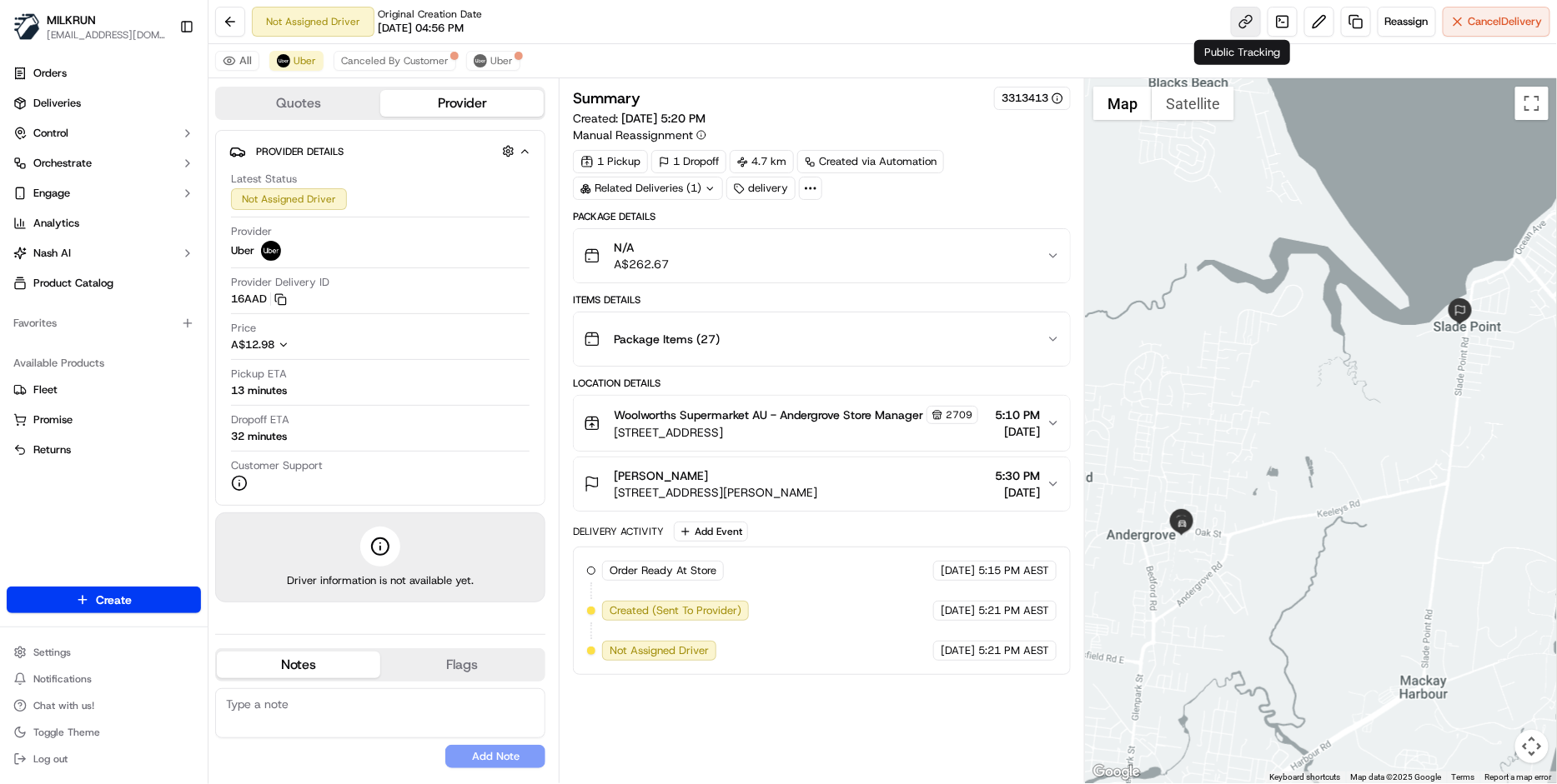
click at [1248, 25] on link at bounding box center [1246, 22] width 30 height 30
